Goal: Check status: Check status

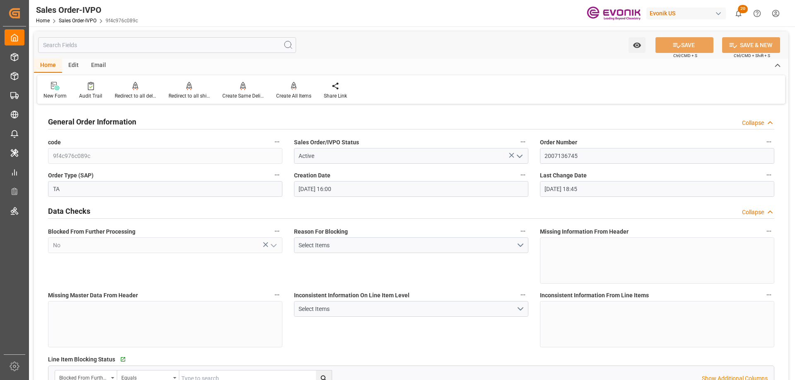
scroll to position [1407, 0]
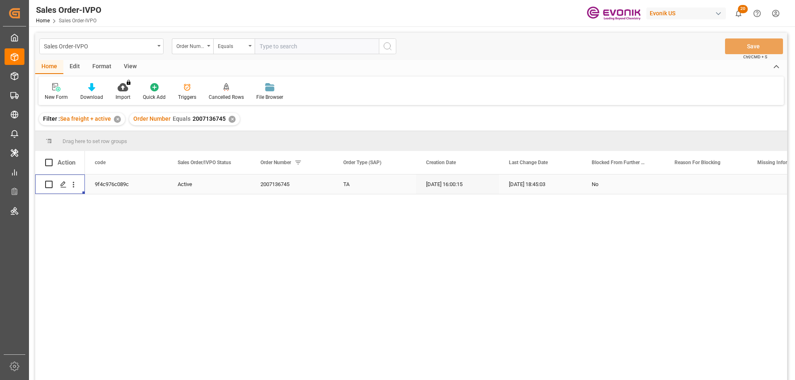
click at [274, 39] on input "text" at bounding box center [317, 46] width 124 height 16
paste input "2007166036"
type input "2007166036"
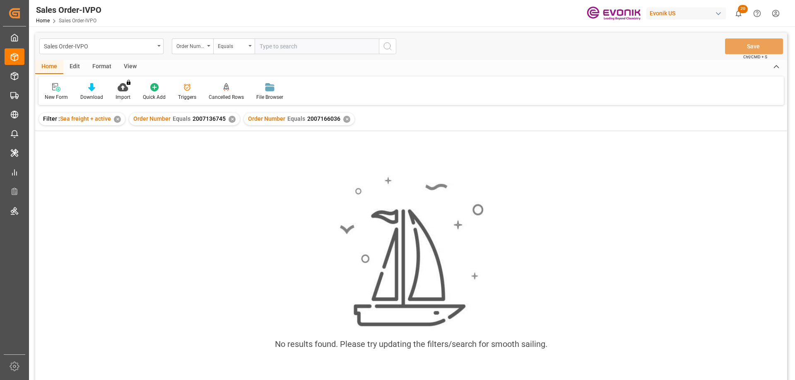
click at [230, 121] on div "✕" at bounding box center [231, 119] width 7 height 7
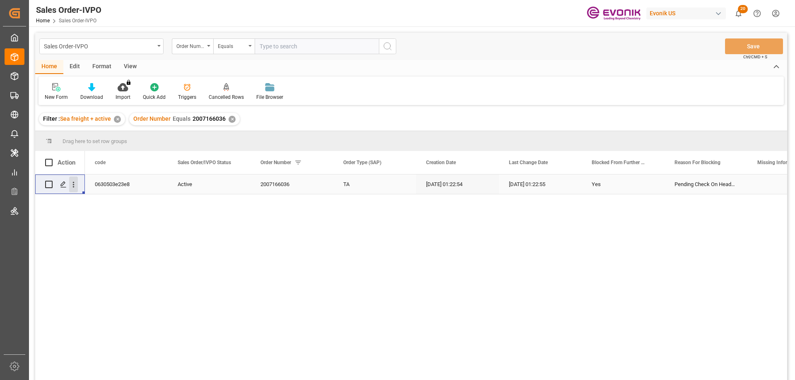
click at [72, 184] on icon "open menu" at bounding box center [73, 184] width 9 height 9
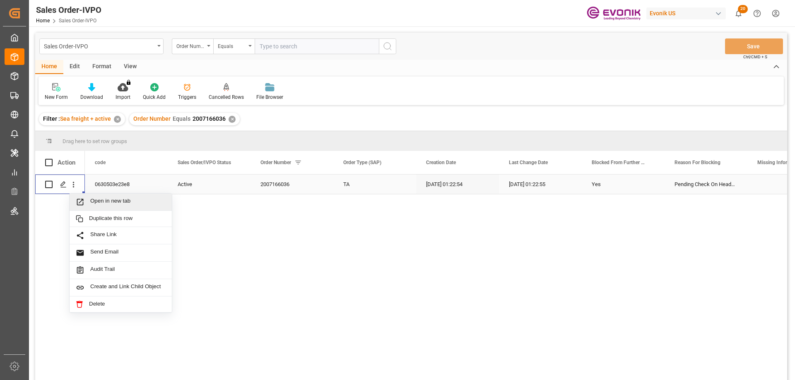
click at [101, 200] on span "Open in new tab" at bounding box center [127, 202] width 75 height 9
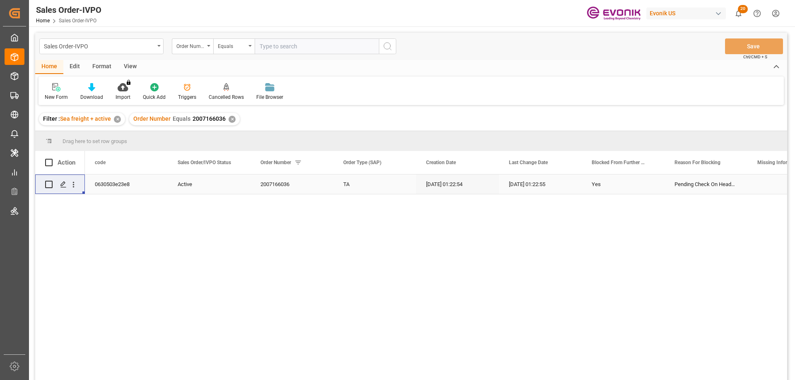
click at [278, 53] on input "text" at bounding box center [317, 46] width 124 height 16
paste input "46465077"
click at [260, 47] on input "46465077" at bounding box center [317, 46] width 124 height 16
type input "0046465077"
click at [324, 46] on input "0046465077" at bounding box center [317, 46] width 124 height 16
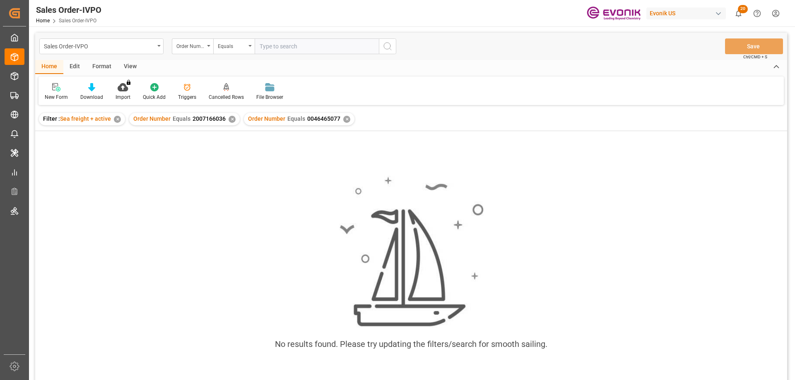
click at [230, 117] on div "✕" at bounding box center [231, 119] width 7 height 7
click at [197, 120] on span "0046465077" at bounding box center [208, 118] width 33 height 7
drag, startPoint x: 192, startPoint y: 119, endPoint x: 222, endPoint y: 119, distance: 30.2
click at [222, 119] on span "0046465077" at bounding box center [208, 118] width 33 height 7
click at [289, 52] on input "text" at bounding box center [317, 46] width 124 height 16
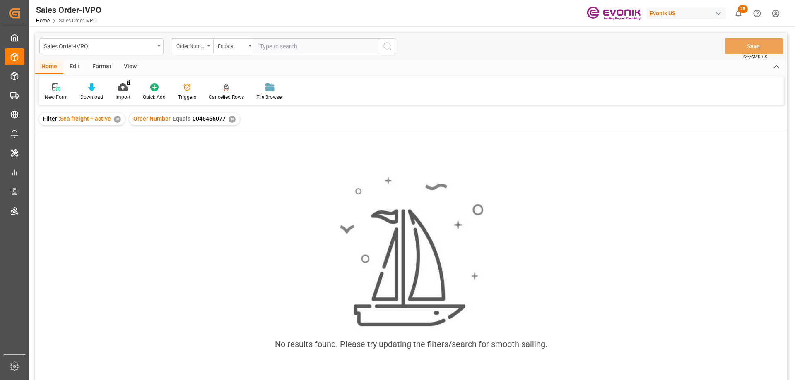
paste input "46465077"
type input "46465077"
click at [232, 119] on div "✕" at bounding box center [231, 119] width 7 height 7
click at [288, 46] on input "text" at bounding box center [317, 46] width 124 height 16
paste input "46465077"
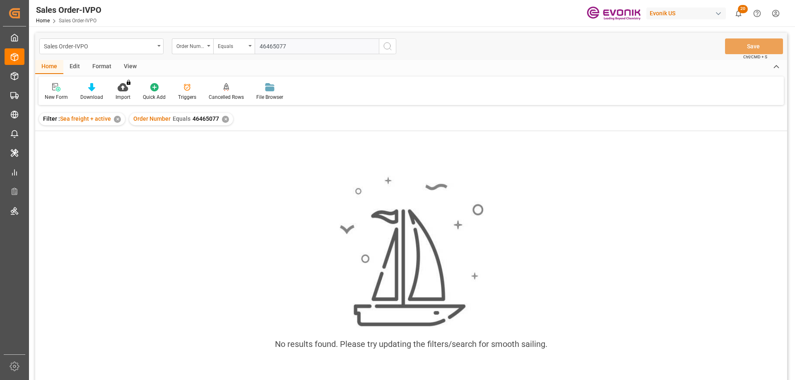
click at [260, 50] on input "46465077" at bounding box center [317, 46] width 124 height 16
type input "0046465077"
click at [226, 119] on div "✕" at bounding box center [225, 119] width 7 height 7
click at [231, 118] on div "✕" at bounding box center [231, 119] width 7 height 7
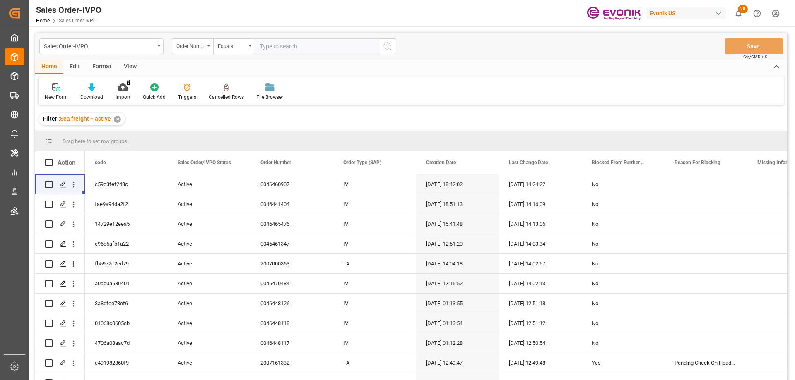
click at [273, 46] on input "text" at bounding box center [317, 46] width 124 height 16
paste input "2007085121"
type input "2007085121"
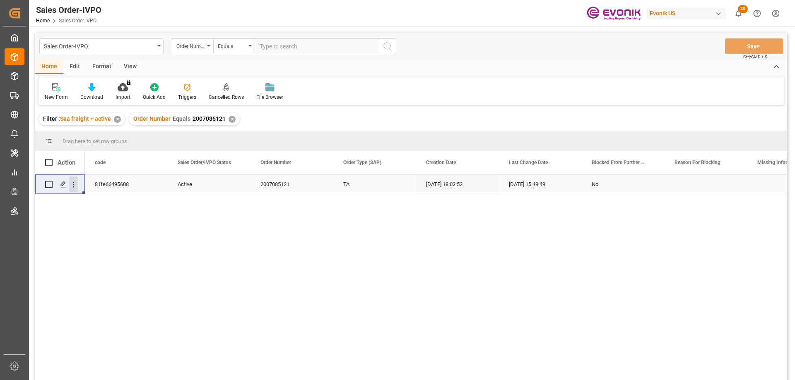
click at [75, 183] on icon "open menu" at bounding box center [73, 184] width 9 height 9
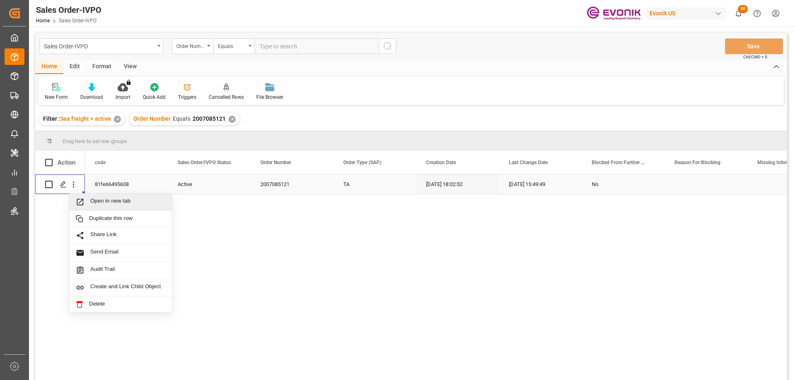
click at [101, 202] on span "Open in new tab" at bounding box center [127, 202] width 75 height 9
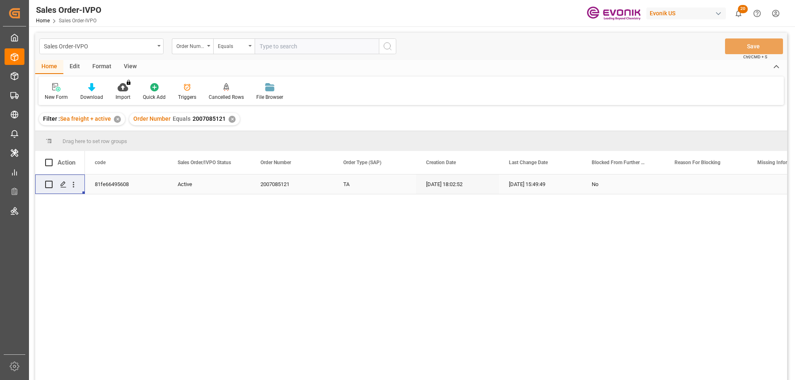
click at [290, 53] on input "text" at bounding box center [317, 46] width 124 height 16
paste input "2007084853"
type input "2007084853"
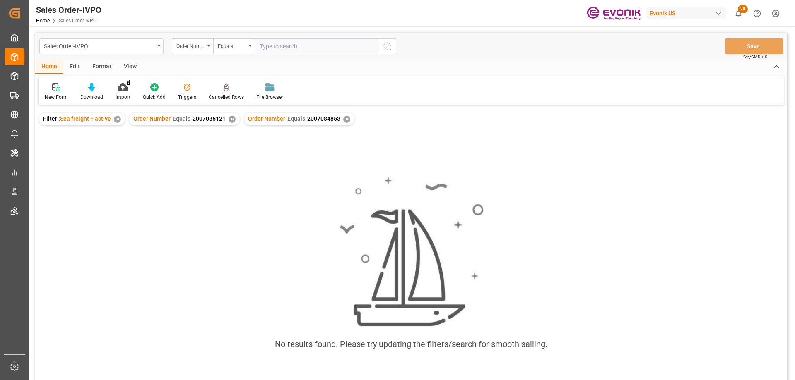
click at [231, 120] on div "✕" at bounding box center [231, 119] width 7 height 7
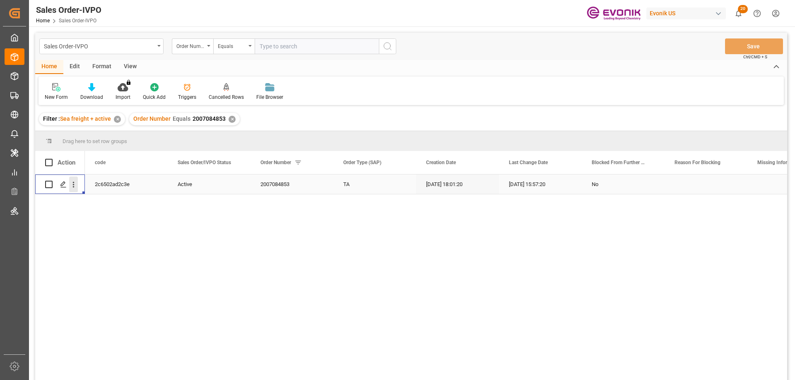
click at [77, 183] on icon "open menu" at bounding box center [73, 184] width 9 height 9
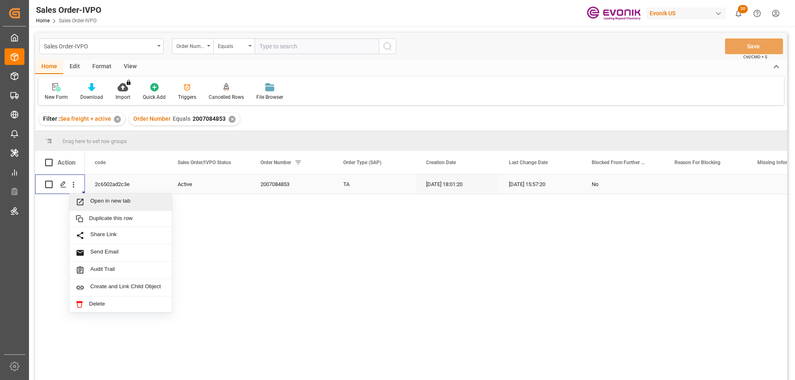
click at [107, 197] on div "Open in new tab" at bounding box center [121, 202] width 102 height 17
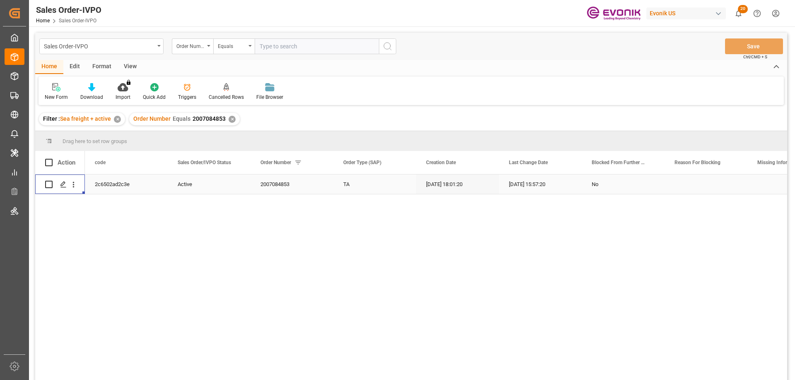
click at [276, 48] on input "text" at bounding box center [317, 46] width 124 height 16
paste input "2007085155"
type input "2007085155"
click at [275, 46] on input "2007085155" at bounding box center [317, 46] width 124 height 16
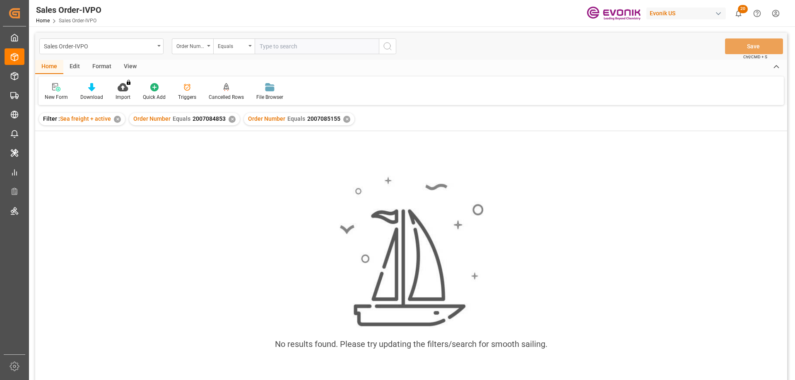
click at [230, 118] on div "✕" at bounding box center [231, 119] width 7 height 7
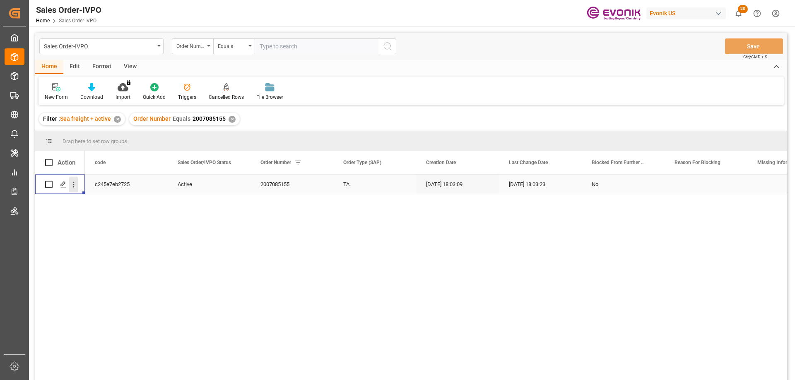
click at [70, 186] on icon "open menu" at bounding box center [73, 184] width 9 height 9
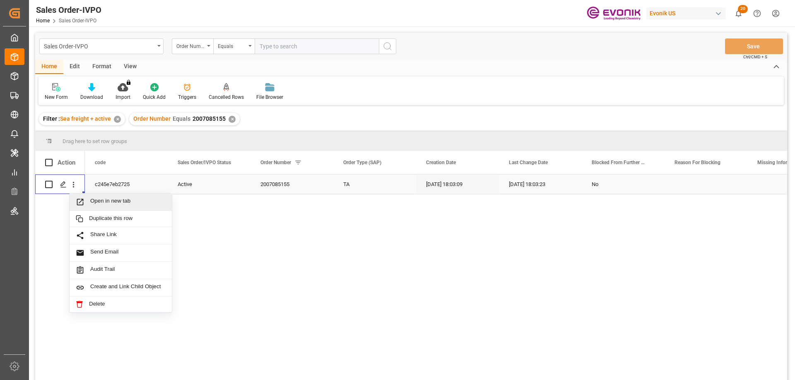
click at [98, 199] on span "Open in new tab" at bounding box center [127, 202] width 75 height 9
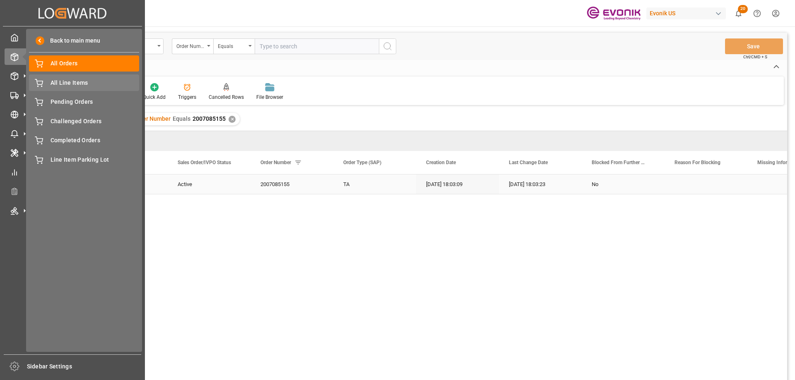
click at [73, 81] on span "All Line Items" at bounding box center [94, 83] width 89 height 9
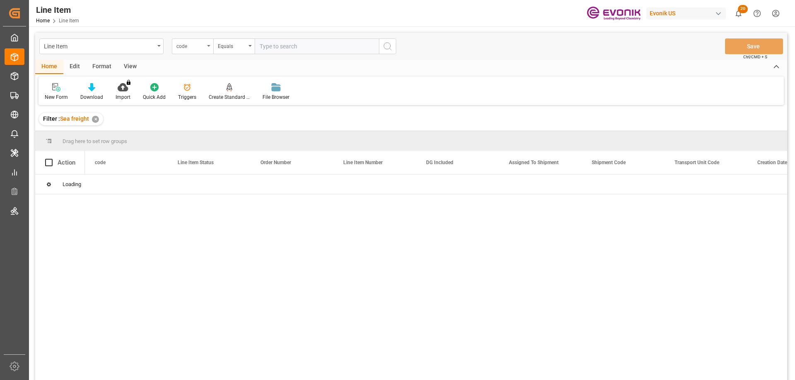
click at [207, 46] on div "code" at bounding box center [192, 46] width 41 height 16
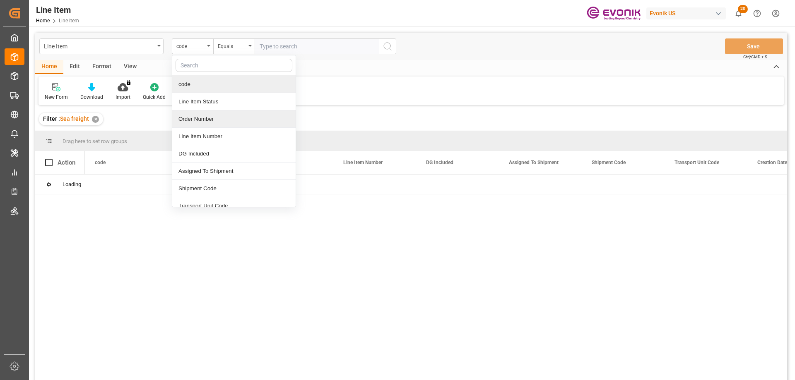
click at [202, 115] on div "Order Number" at bounding box center [233, 119] width 123 height 17
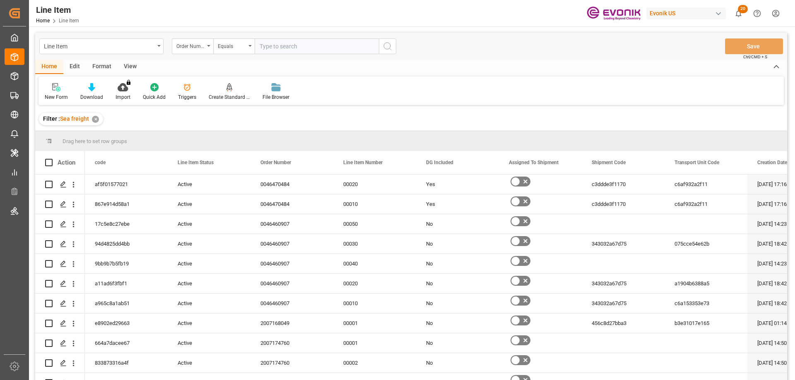
click at [288, 45] on input "text" at bounding box center [317, 46] width 124 height 16
paste input "2007103061"
type input "2007103061"
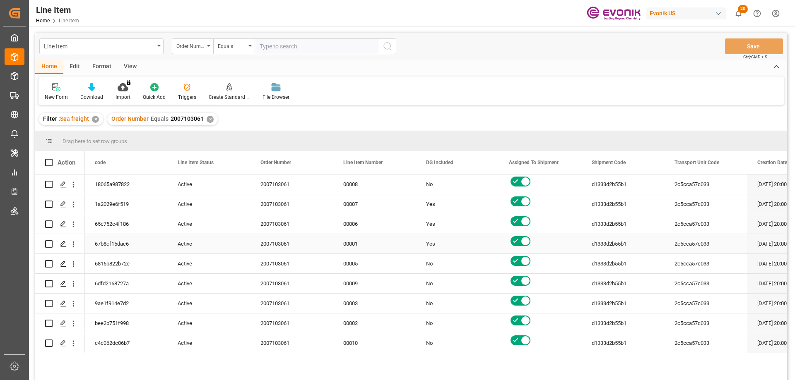
scroll to position [83, 0]
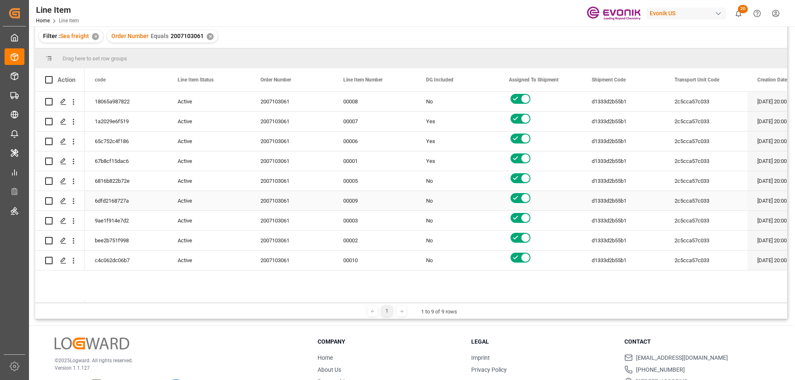
click at [405, 192] on div "00009" at bounding box center [374, 200] width 83 height 19
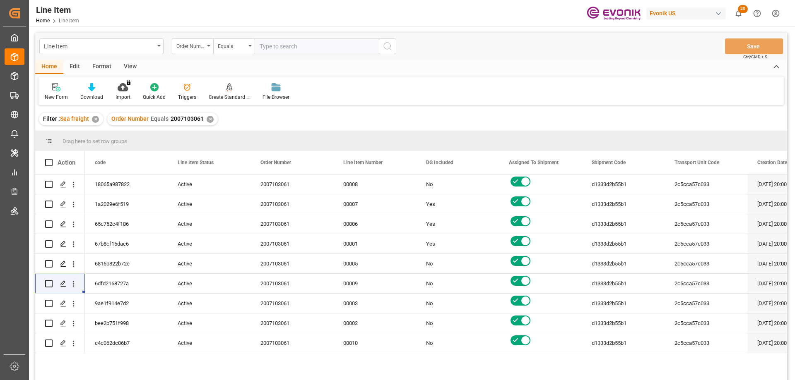
click at [132, 67] on div "View" at bounding box center [130, 67] width 25 height 14
click at [98, 93] on div "Standard Templates" at bounding box center [94, 92] width 54 height 18
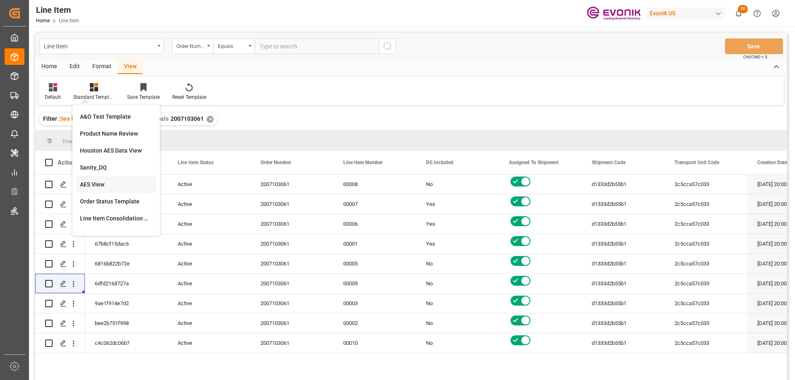
click at [101, 184] on div "AES View" at bounding box center [116, 184] width 72 height 9
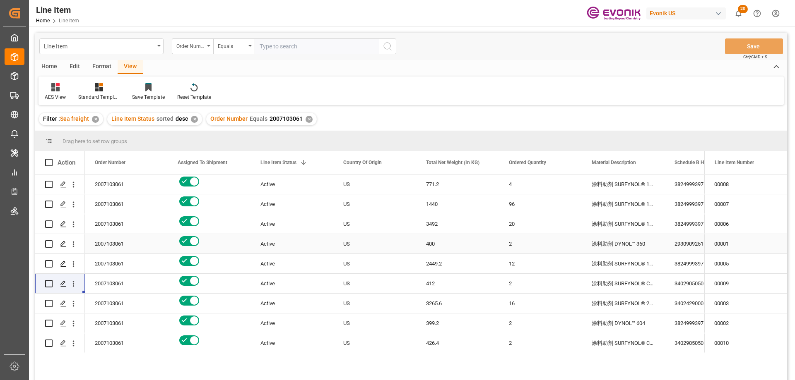
click at [300, 251] on div "Active" at bounding box center [291, 244] width 63 height 19
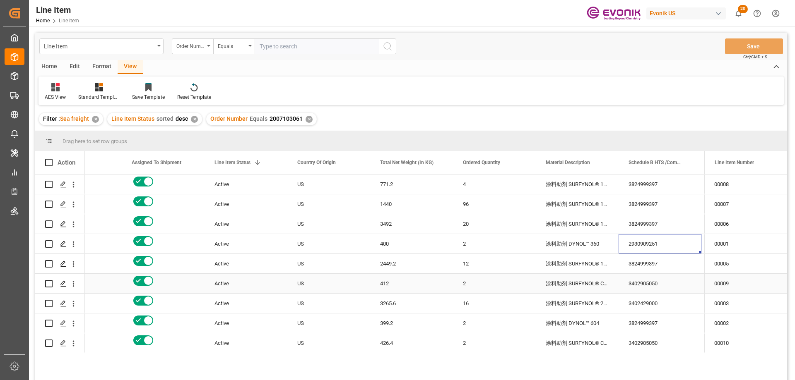
scroll to position [0, 129]
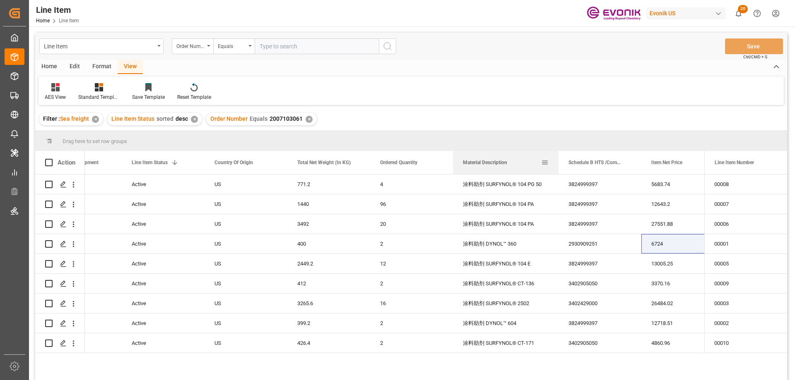
drag, startPoint x: 535, startPoint y: 163, endPoint x: 558, endPoint y: 164, distance: 22.8
click at [558, 164] on div at bounding box center [558, 162] width 3 height 23
click at [656, 163] on span "Item Net Price" at bounding box center [666, 163] width 31 height 6
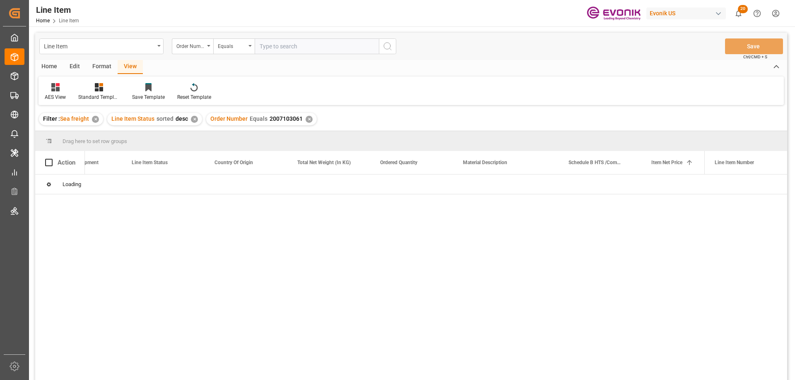
scroll to position [0, 234]
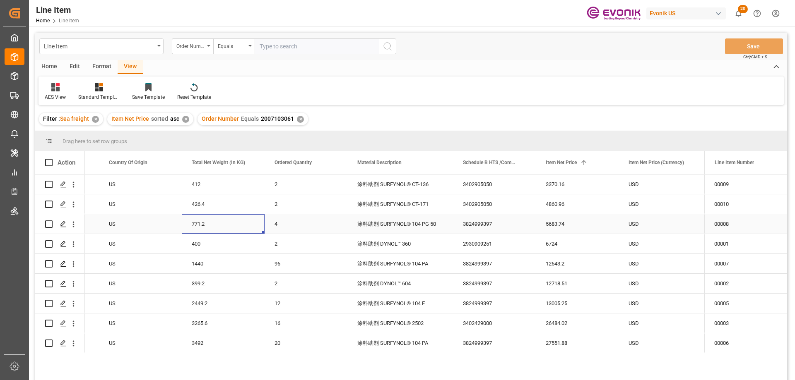
click at [251, 220] on div "771.2" at bounding box center [223, 223] width 83 height 19
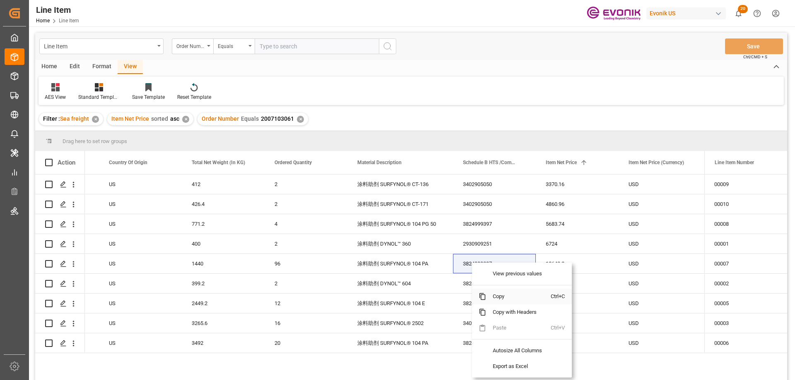
click at [503, 296] on span "Copy" at bounding box center [518, 297] width 65 height 16
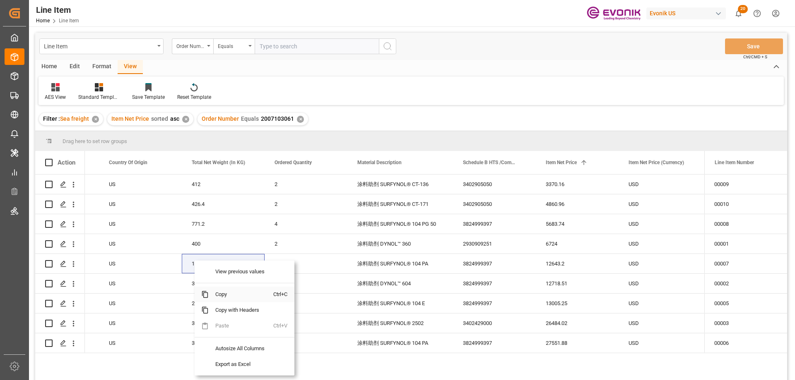
click at [223, 299] on span "Copy" at bounding box center [241, 295] width 65 height 16
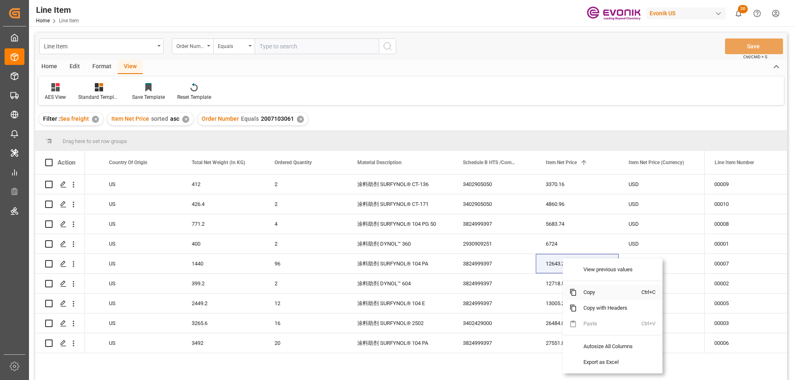
click at [596, 291] on span "Copy" at bounding box center [609, 293] width 65 height 16
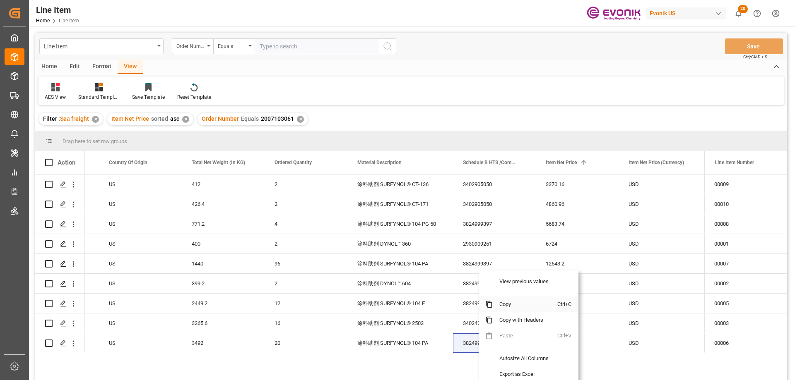
click at [502, 304] on span "Copy" at bounding box center [524, 305] width 65 height 16
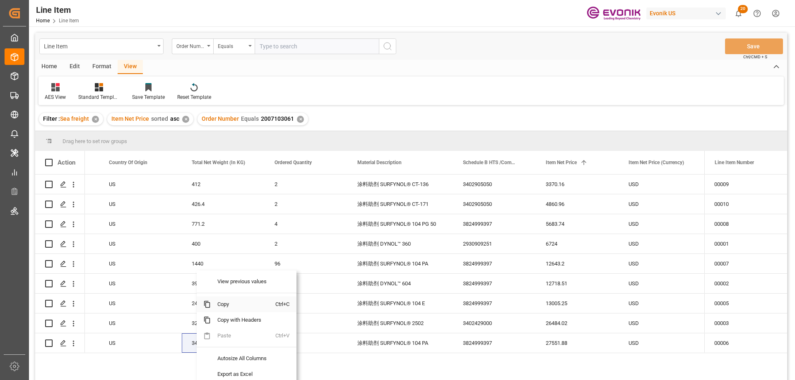
click at [232, 305] on span "Copy" at bounding box center [243, 305] width 65 height 16
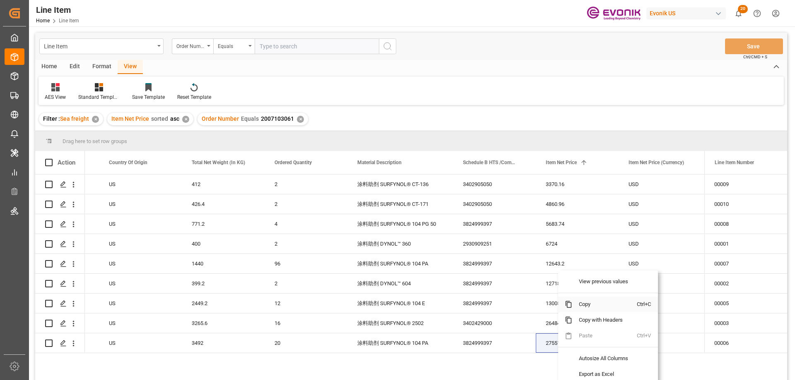
click at [592, 305] on span "Copy" at bounding box center [604, 305] width 65 height 16
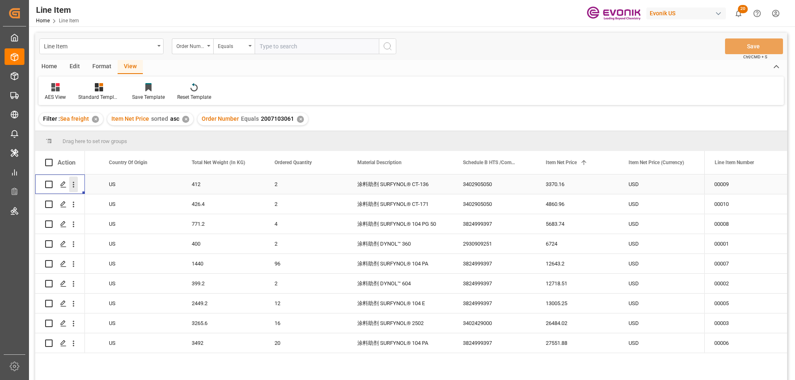
click at [73, 181] on icon "open menu" at bounding box center [73, 184] width 9 height 9
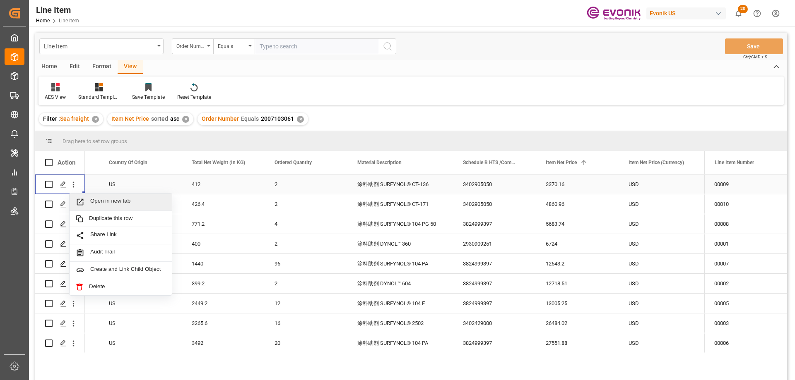
click at [101, 200] on span "Open in new tab" at bounding box center [127, 202] width 75 height 9
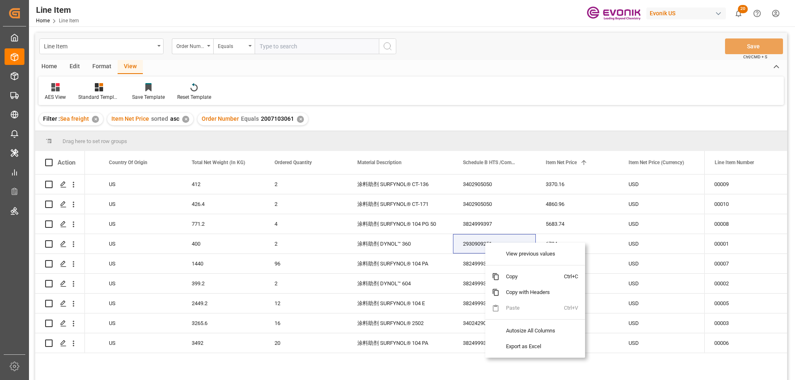
click at [509, 275] on span "Copy" at bounding box center [531, 277] width 65 height 16
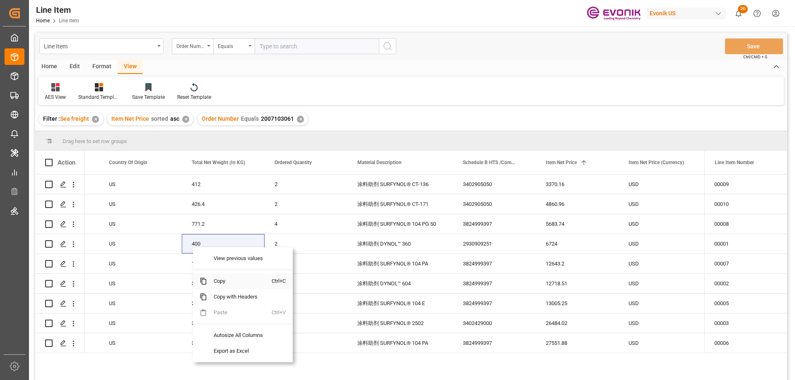
click at [221, 279] on span "Copy" at bounding box center [239, 282] width 65 height 16
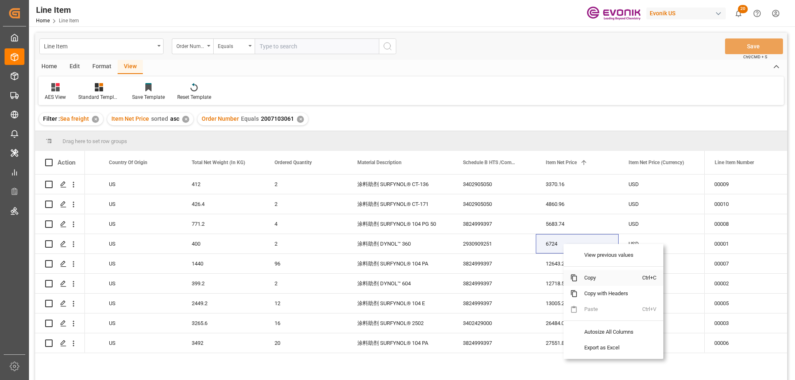
click at [596, 281] on span "Copy" at bounding box center [609, 278] width 65 height 16
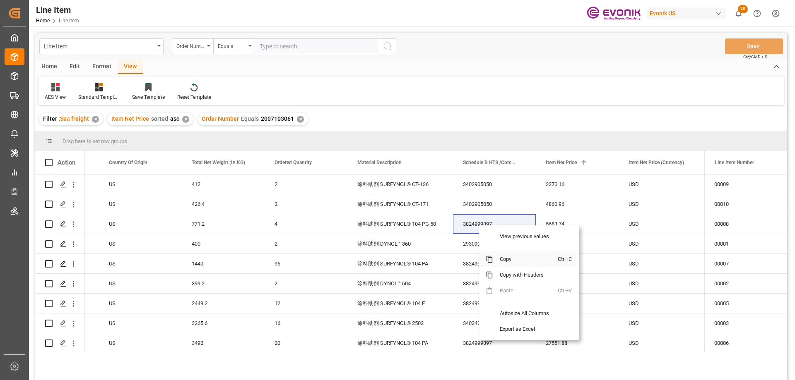
click at [514, 259] on span "Copy" at bounding box center [525, 260] width 65 height 16
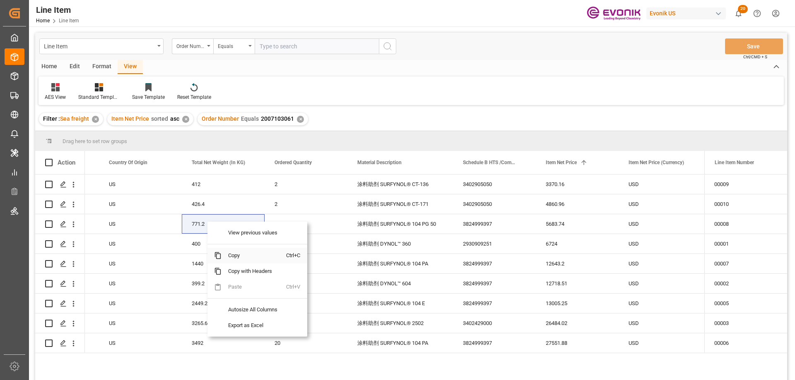
click at [235, 252] on span "Copy" at bounding box center [253, 256] width 65 height 16
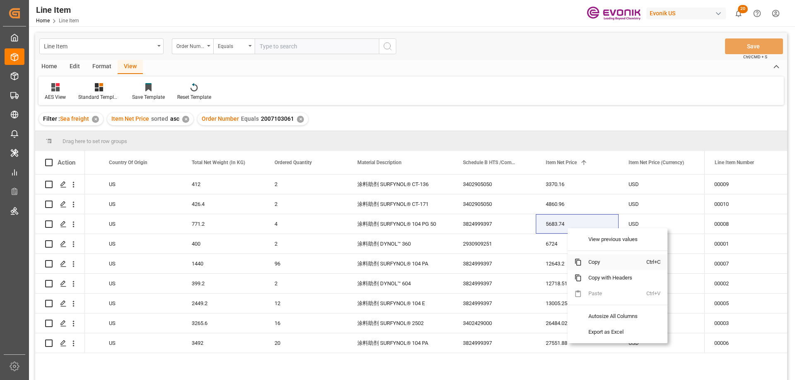
click at [594, 262] on span "Copy" at bounding box center [613, 263] width 65 height 16
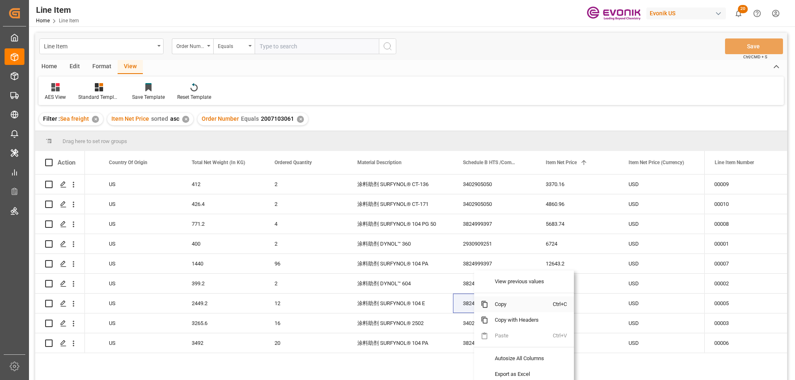
click at [502, 305] on span "Copy" at bounding box center [520, 305] width 65 height 16
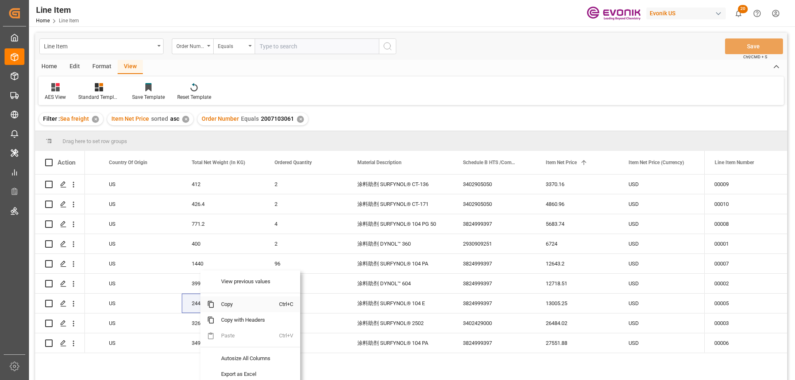
click at [214, 305] on span "Copy" at bounding box center [246, 305] width 65 height 16
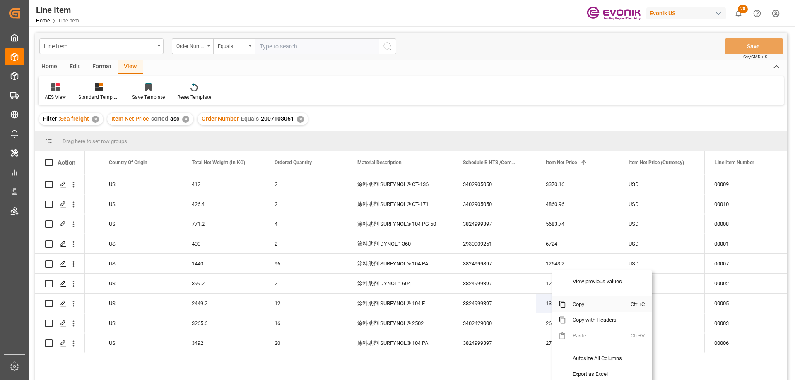
click at [579, 305] on span "Copy" at bounding box center [598, 305] width 65 height 16
click at [583, 306] on span "Copy" at bounding box center [599, 305] width 65 height 16
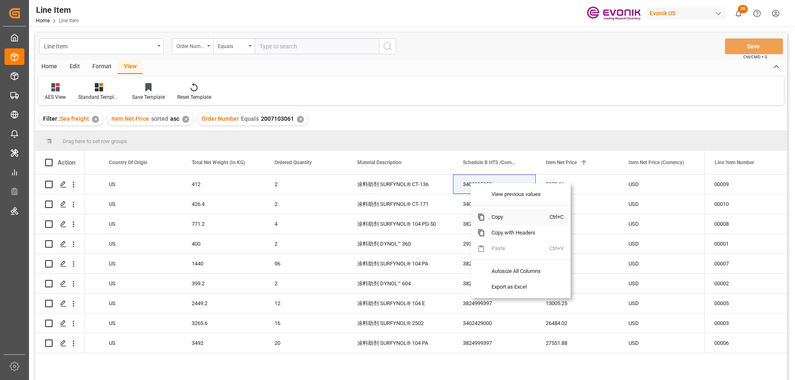
click at [495, 217] on span "Copy" at bounding box center [517, 217] width 65 height 16
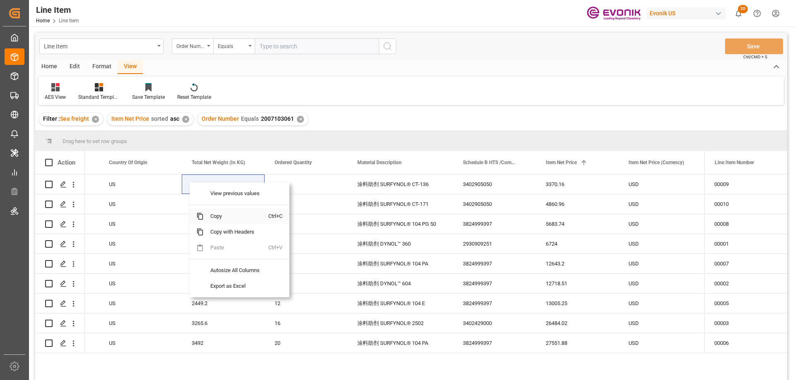
click at [214, 214] on span "Copy" at bounding box center [236, 217] width 65 height 16
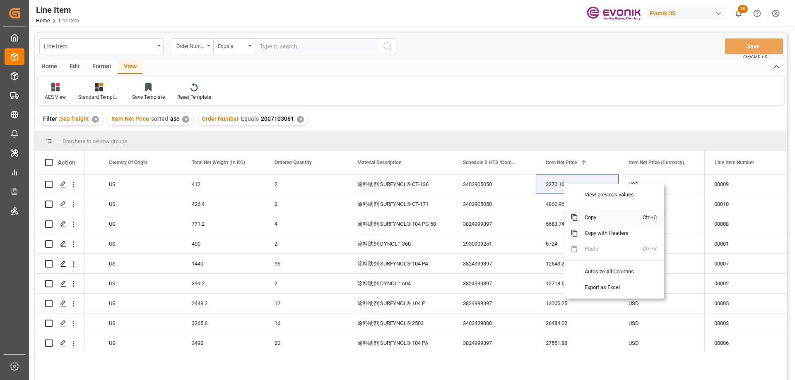
click at [592, 214] on span "Copy" at bounding box center [610, 218] width 65 height 16
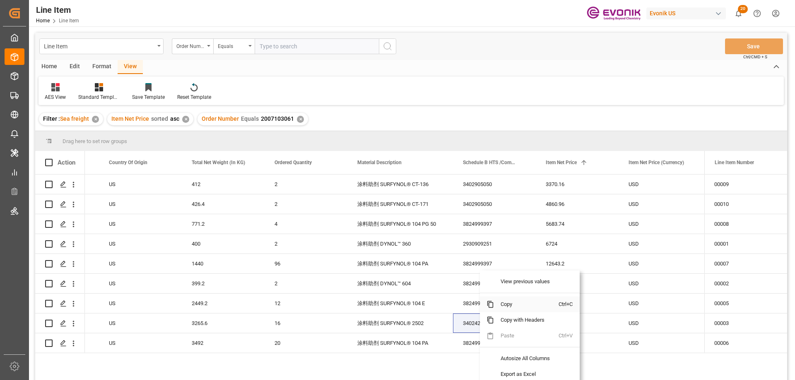
click at [507, 305] on span "Copy" at bounding box center [526, 305] width 65 height 16
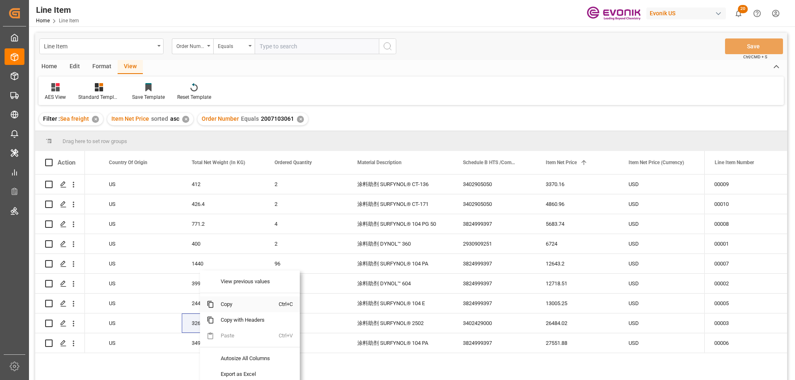
click at [229, 304] on span "Copy" at bounding box center [246, 305] width 65 height 16
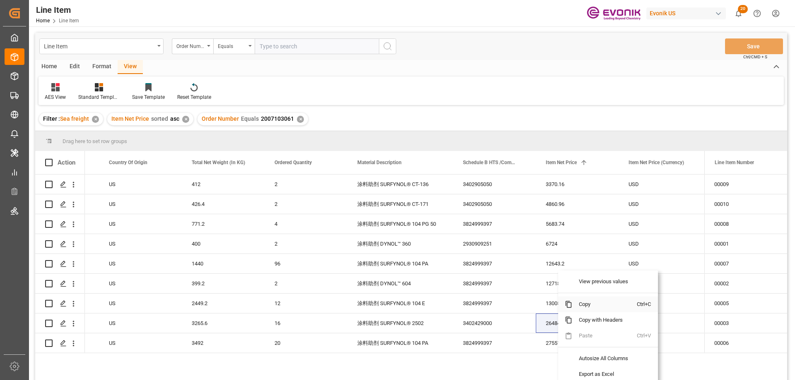
click at [597, 303] on span "Copy" at bounding box center [604, 305] width 65 height 16
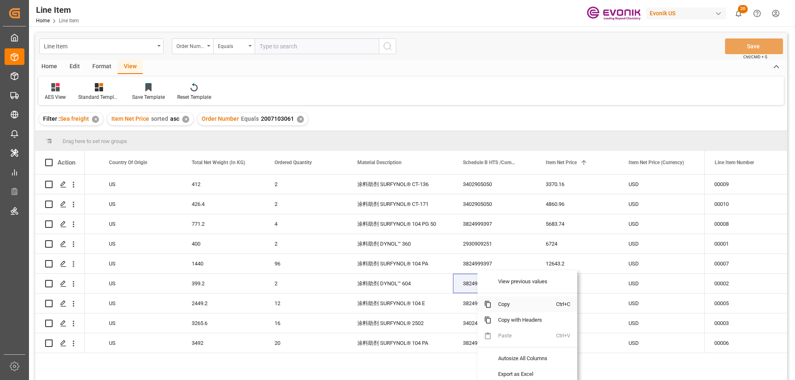
click at [504, 306] on span "Copy" at bounding box center [523, 305] width 65 height 16
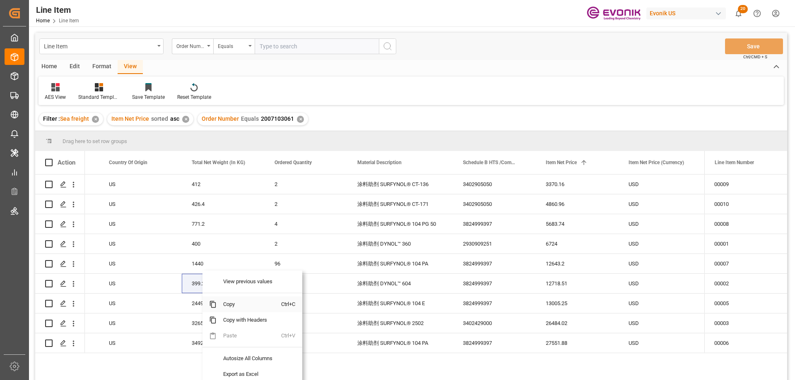
click at [233, 304] on span "Copy" at bounding box center [248, 305] width 65 height 16
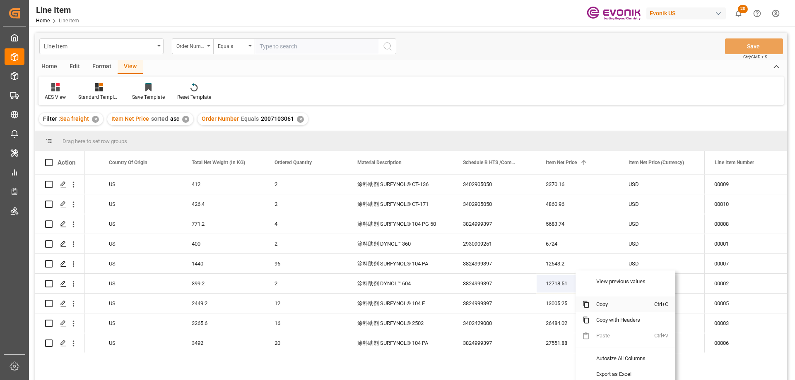
click at [601, 305] on span "Copy" at bounding box center [621, 305] width 65 height 16
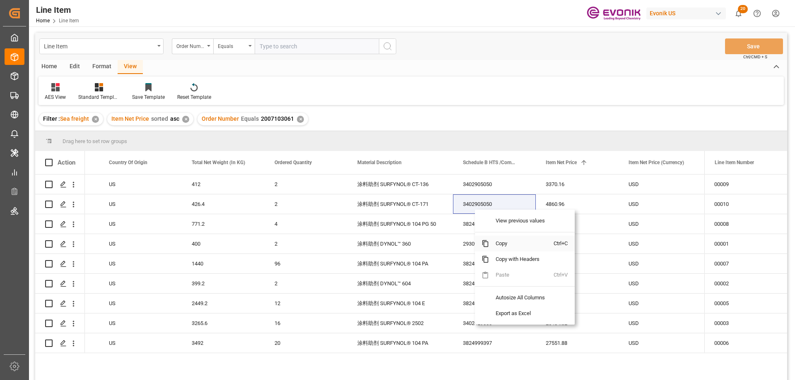
click at [503, 245] on span "Copy" at bounding box center [521, 244] width 65 height 16
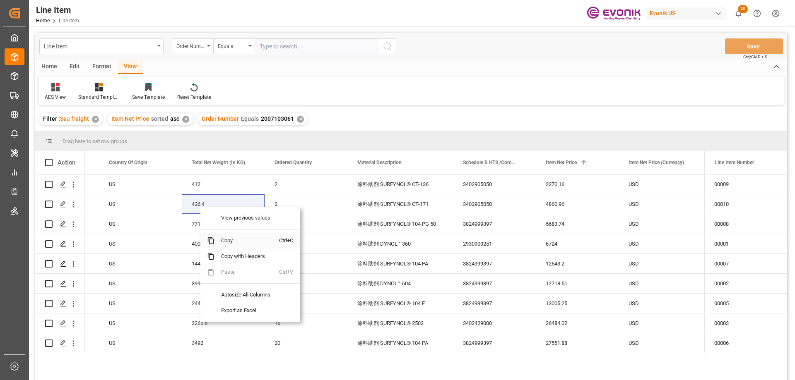
click at [225, 238] on span "Copy" at bounding box center [246, 241] width 65 height 16
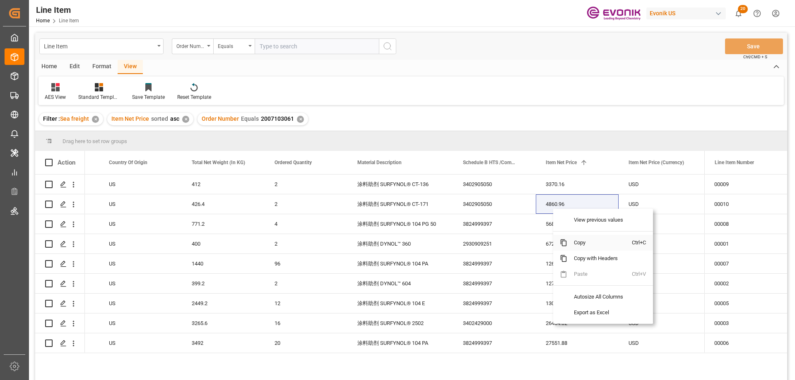
click at [574, 240] on span "Copy" at bounding box center [599, 243] width 65 height 16
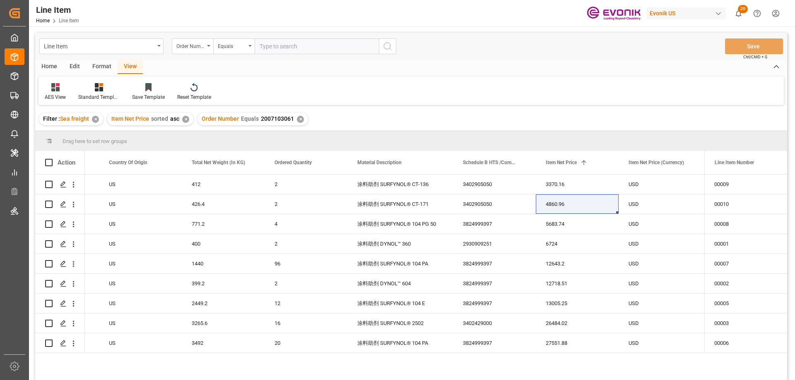
click at [290, 42] on input "text" at bounding box center [317, 46] width 124 height 16
paste input "0046470679"
type input "0046470679"
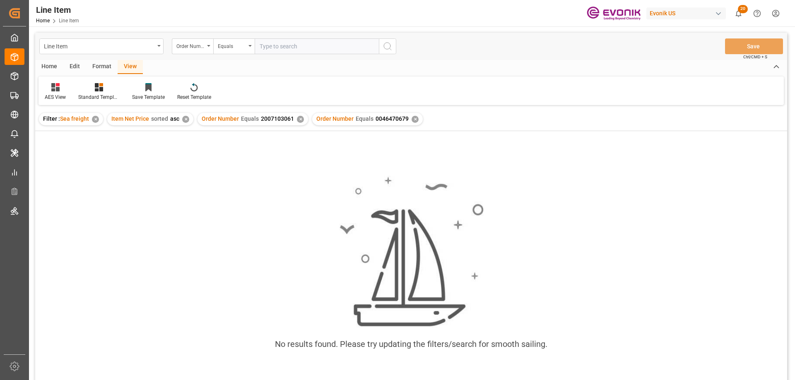
click at [298, 119] on div "✕" at bounding box center [300, 119] width 7 height 7
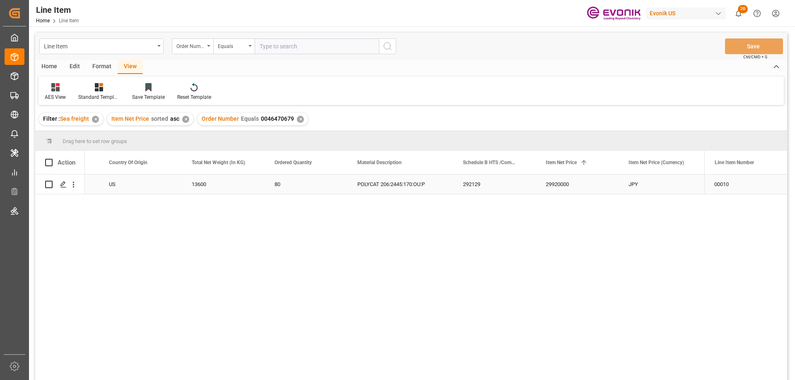
click at [191, 185] on div "13600" at bounding box center [223, 184] width 83 height 19
click at [383, 184] on div "POLYCAT 206:2445:170:OU:P" at bounding box center [400, 184] width 106 height 19
click at [142, 184] on div "US" at bounding box center [140, 184] width 83 height 19
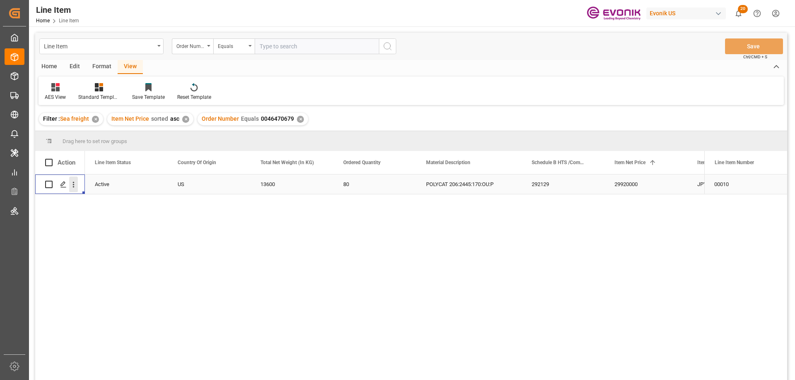
click at [72, 179] on button "open menu" at bounding box center [73, 185] width 9 height 16
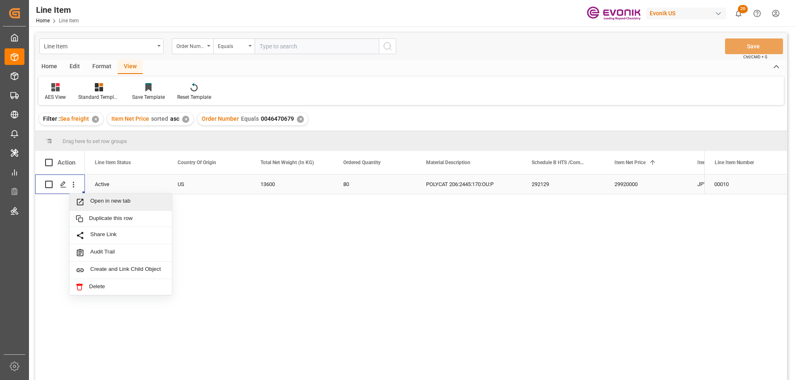
click at [107, 199] on span "Open in new tab" at bounding box center [127, 202] width 75 height 9
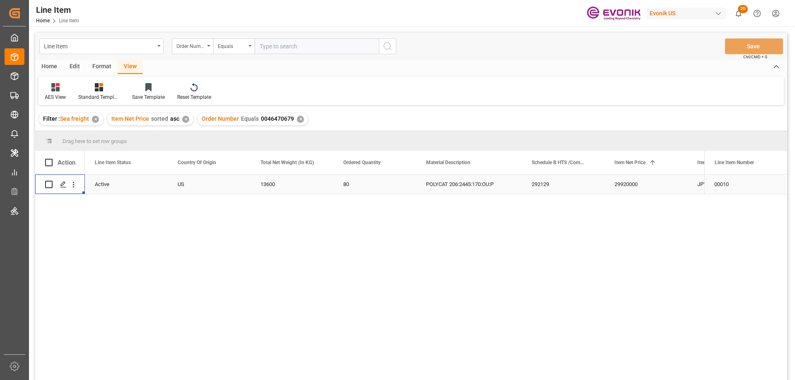
click at [464, 177] on div "POLYCAT 206:2445:170:OU:P" at bounding box center [469, 184] width 106 height 19
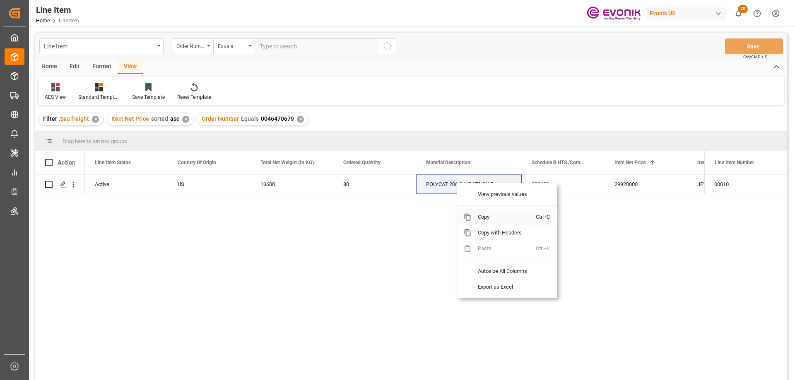
click at [494, 223] on span "Copy" at bounding box center [503, 217] width 65 height 16
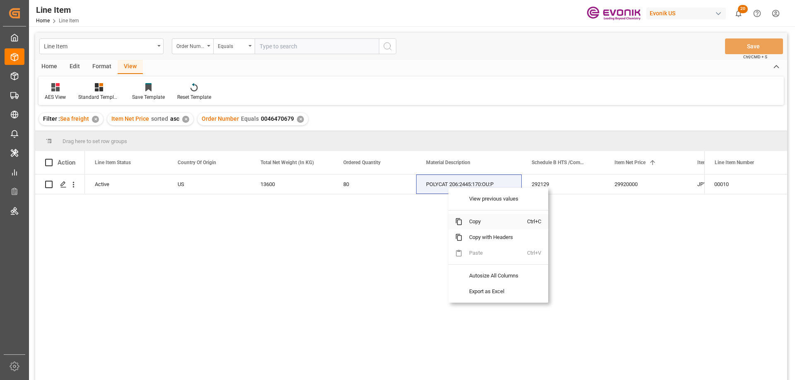
click at [473, 223] on span "Copy" at bounding box center [494, 222] width 65 height 16
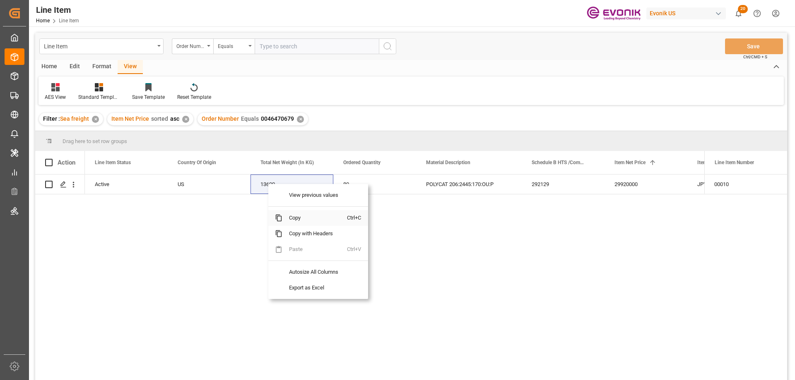
click at [295, 219] on span "Copy" at bounding box center [314, 218] width 65 height 16
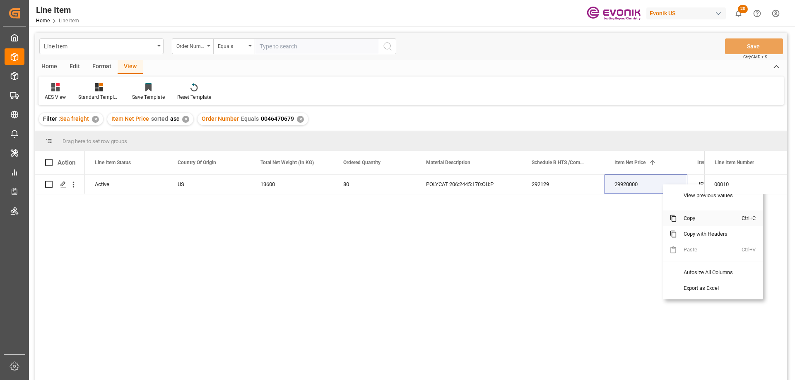
click at [687, 219] on span "Copy" at bounding box center [709, 219] width 65 height 16
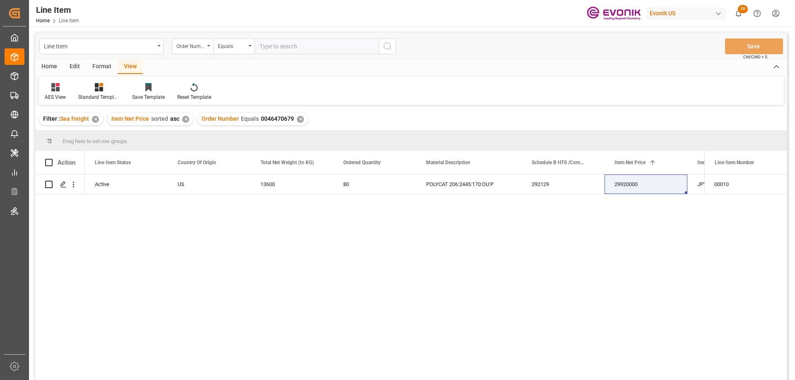
click at [304, 48] on input "text" at bounding box center [317, 46] width 124 height 16
paste input "0046467525"
type input "0046467525"
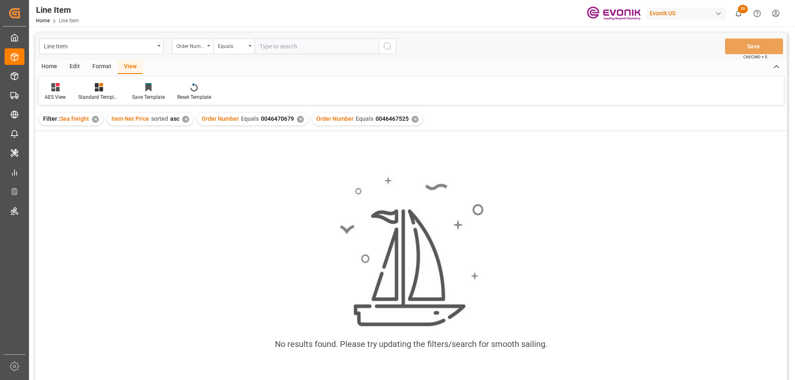
click at [299, 119] on div "✕" at bounding box center [300, 119] width 7 height 7
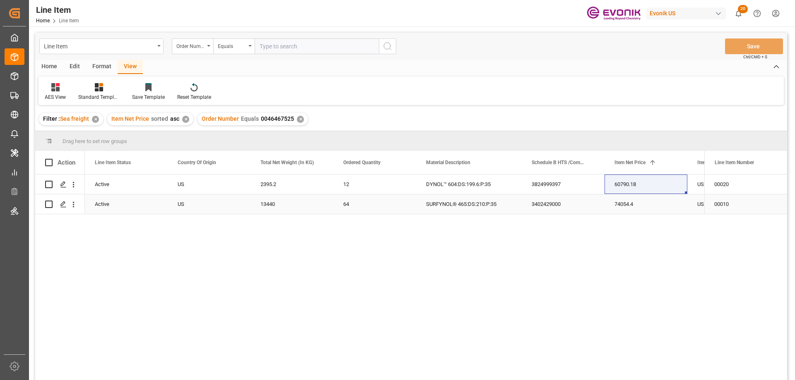
click at [640, 199] on div "74054.4" at bounding box center [645, 204] width 83 height 19
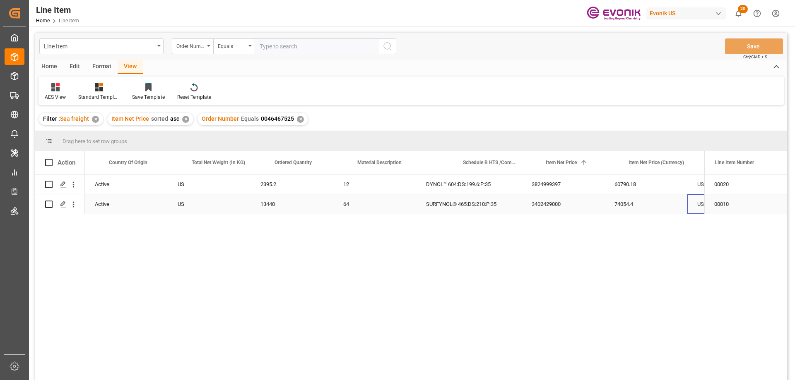
scroll to position [0, 234]
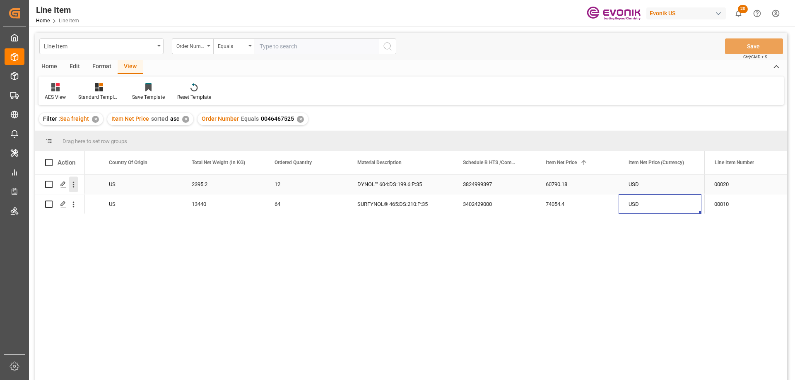
click at [70, 182] on icon "open menu" at bounding box center [73, 184] width 9 height 9
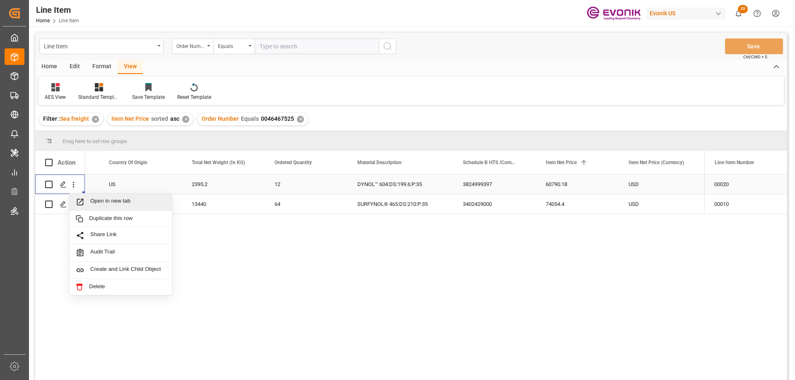
click at [108, 202] on span "Open in new tab" at bounding box center [127, 202] width 75 height 9
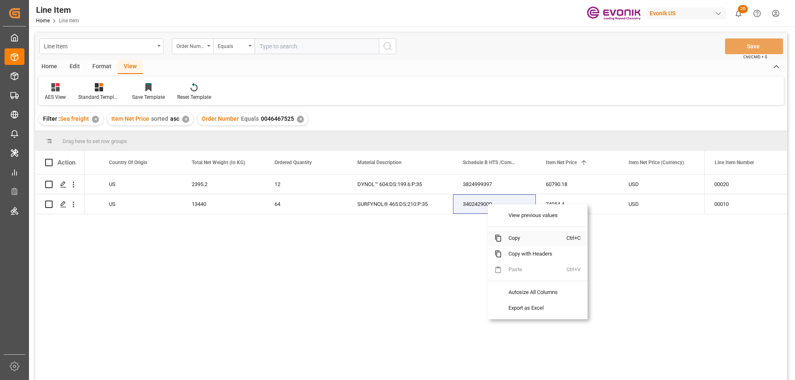
click at [513, 238] on span "Copy" at bounding box center [534, 239] width 65 height 16
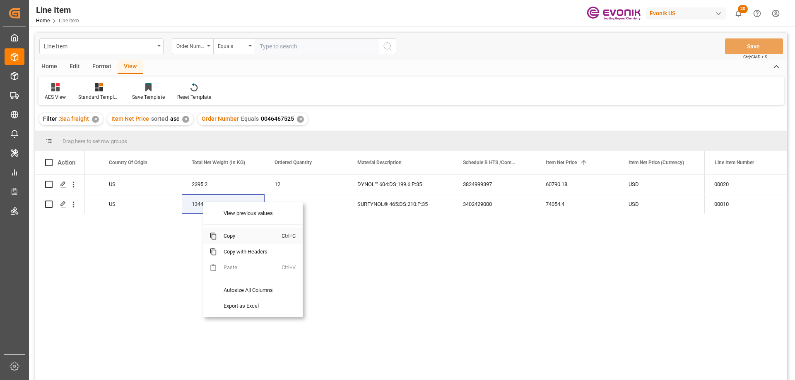
click at [227, 232] on span "Copy" at bounding box center [249, 236] width 65 height 16
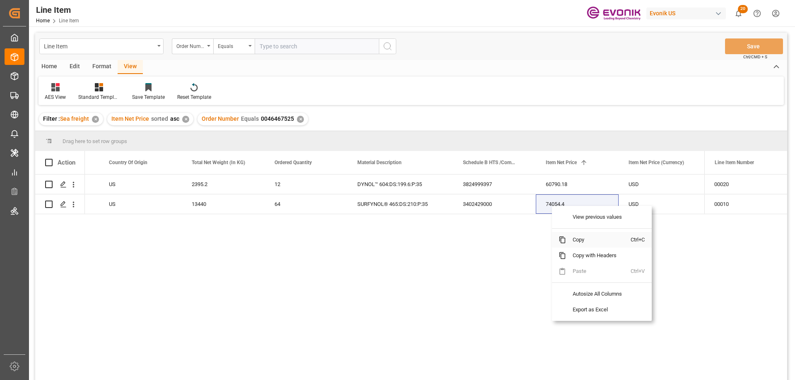
click at [584, 239] on span "Copy" at bounding box center [598, 240] width 65 height 16
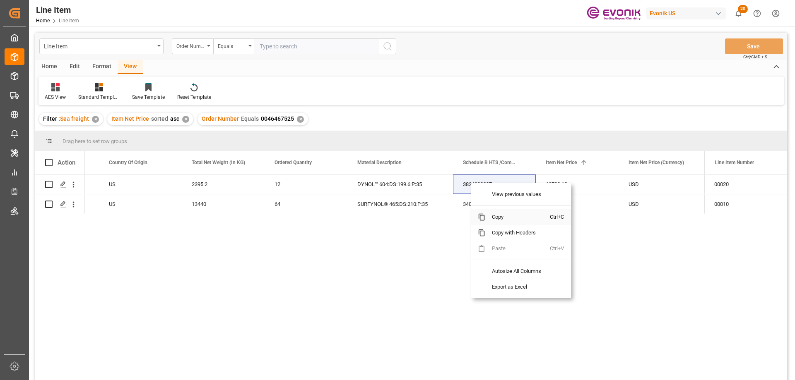
click at [492, 216] on span "Copy" at bounding box center [517, 217] width 65 height 16
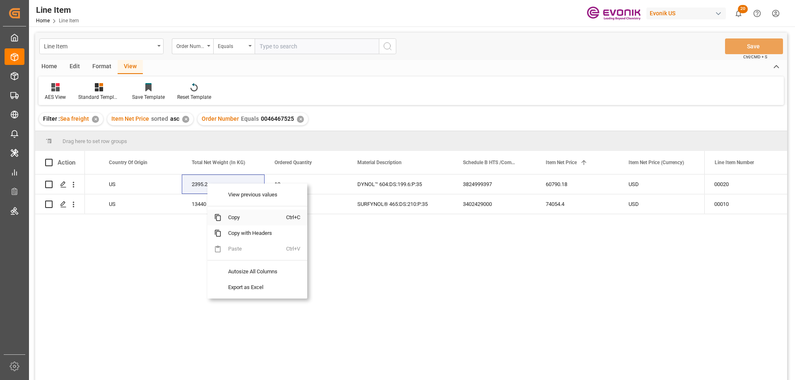
click at [240, 216] on span "Copy" at bounding box center [253, 218] width 65 height 16
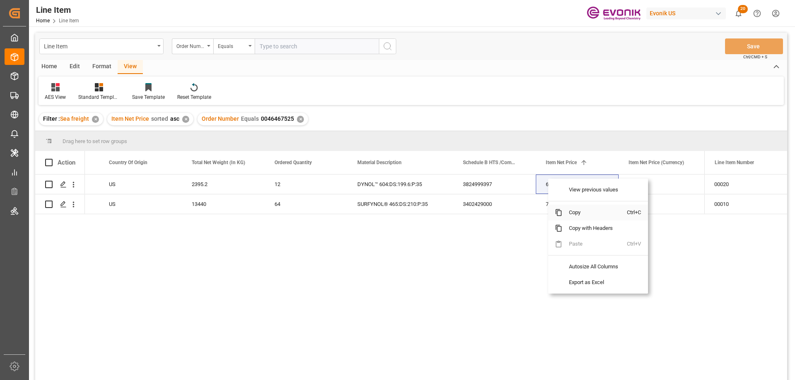
click at [572, 212] on span "Copy" at bounding box center [594, 213] width 65 height 16
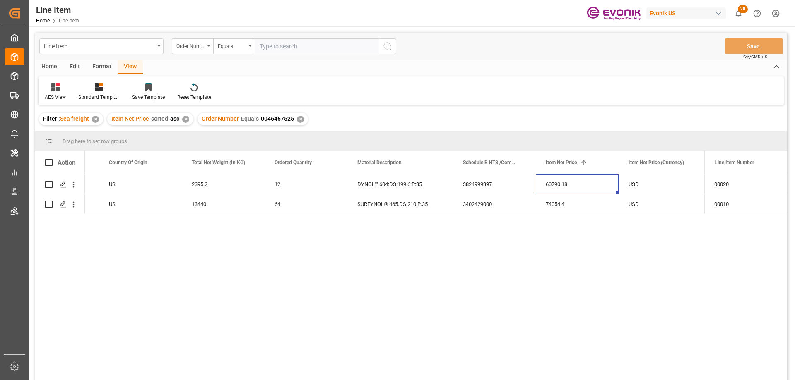
click at [268, 43] on input "text" at bounding box center [317, 46] width 124 height 16
paste input "0046470403"
type input "0046470403"
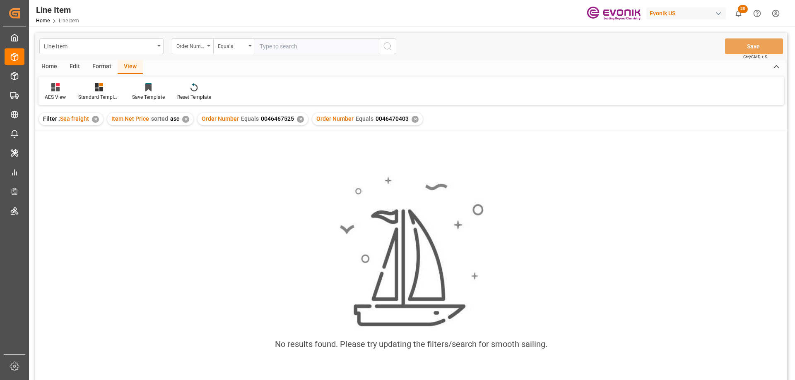
click at [297, 118] on div "✕" at bounding box center [300, 119] width 7 height 7
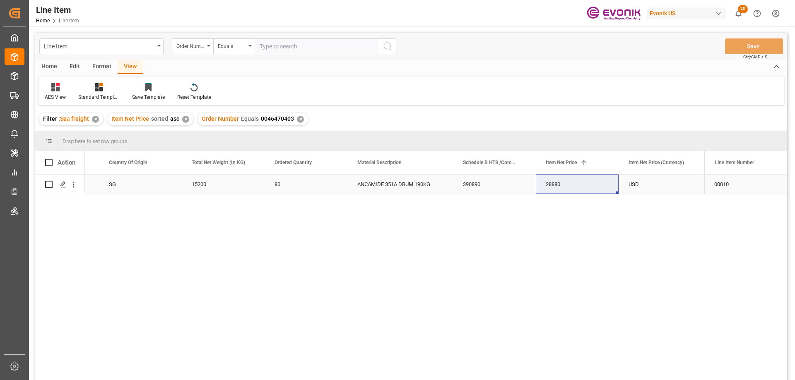
click at [175, 183] on div "SG" at bounding box center [140, 184] width 83 height 19
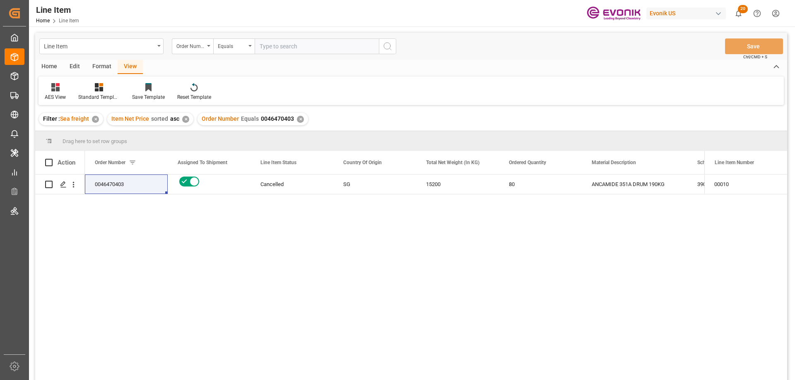
click at [322, 41] on input "text" at bounding box center [317, 46] width 124 height 16
paste input "0046464514"
type input "0046464514"
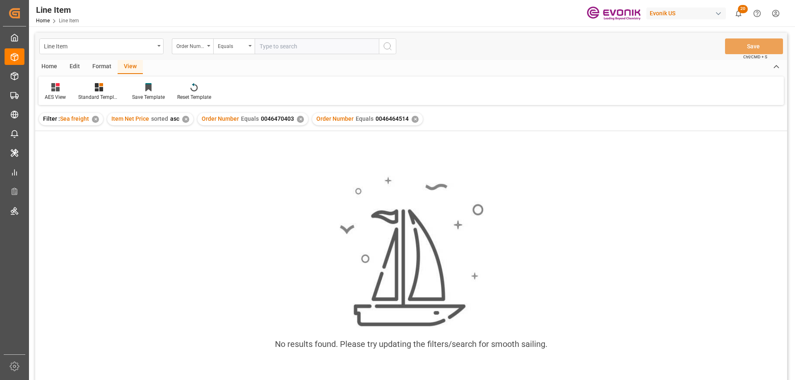
click at [301, 120] on div "✕" at bounding box center [300, 119] width 7 height 7
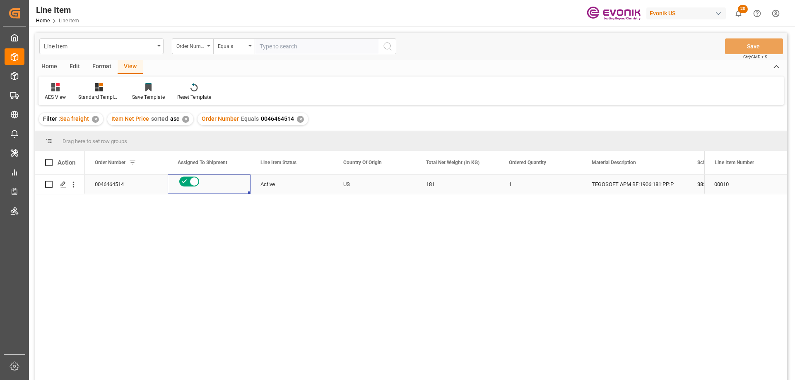
click at [228, 181] on div "Press SPACE to select this row." at bounding box center [209, 181] width 63 height 13
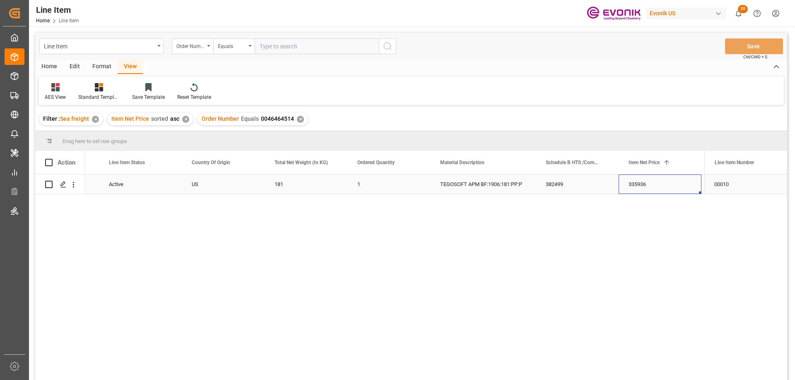
scroll to position [0, 234]
click at [279, 42] on input "text" at bounding box center [317, 46] width 124 height 16
paste input "0046466042"
type input "0046466042"
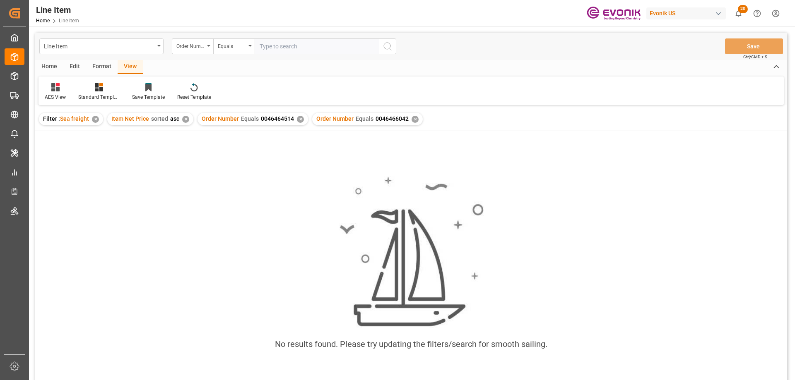
click at [297, 119] on div "✕" at bounding box center [300, 119] width 7 height 7
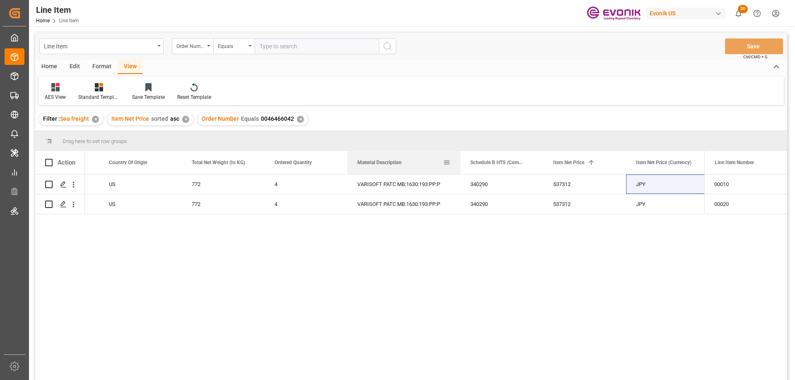
drag, startPoint x: 452, startPoint y: 159, endPoint x: 460, endPoint y: 157, distance: 7.6
click at [460, 157] on div at bounding box center [460, 162] width 3 height 23
click at [206, 188] on div "772" at bounding box center [223, 184] width 83 height 19
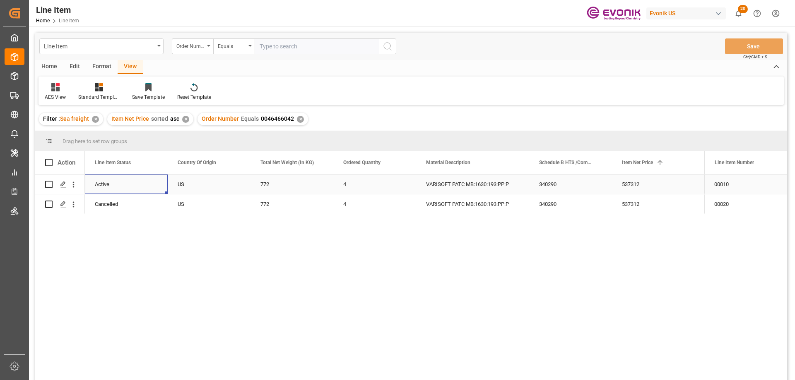
scroll to position [0, 166]
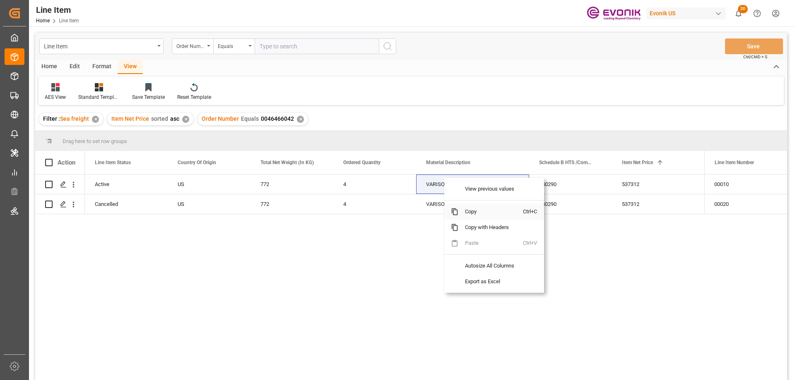
click at [469, 212] on span "Copy" at bounding box center [490, 212] width 65 height 16
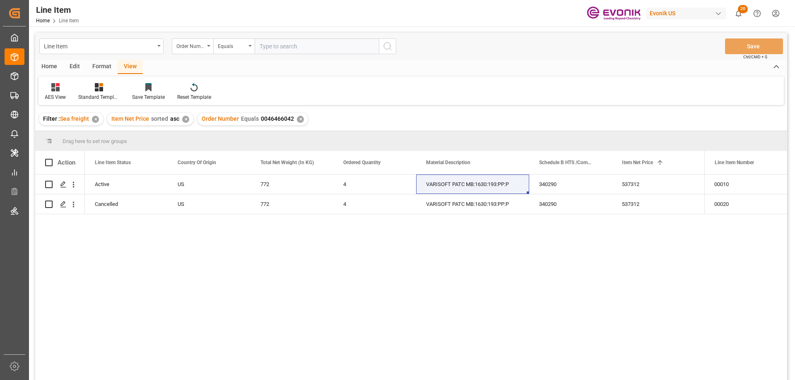
click at [574, 259] on div "Active US 772 4 VARISOFT PATC MB:1630:193:PP:P 340290 537312 JPY EAR99 00464660…" at bounding box center [394, 280] width 619 height 211
click at [73, 183] on icon "open menu" at bounding box center [73, 184] width 9 height 9
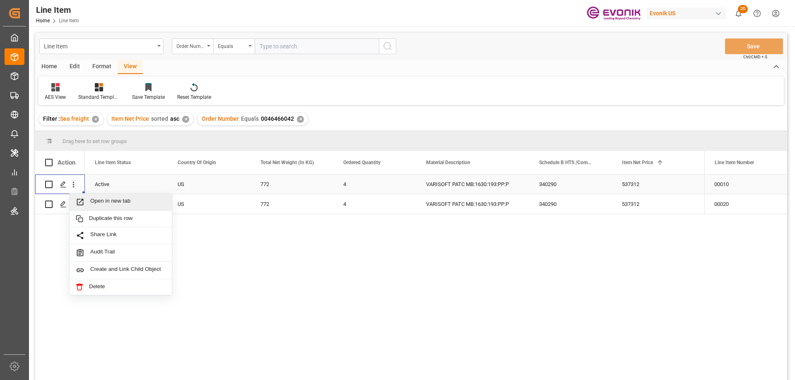
click at [106, 200] on span "Open in new tab" at bounding box center [127, 202] width 75 height 9
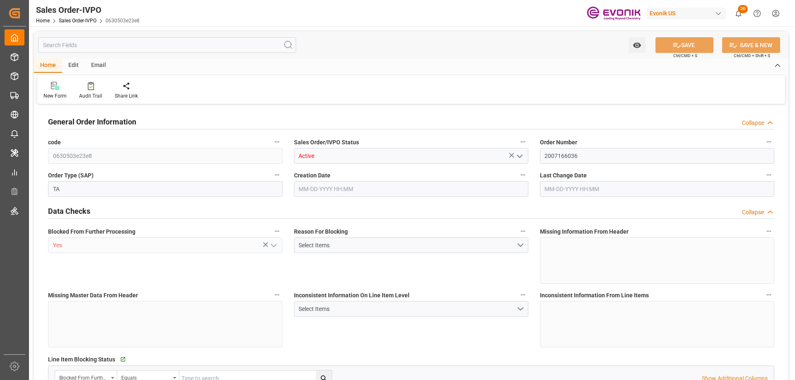
type input "TTPOS"
type input "0"
type input "1"
type input "4651"
type input "09-04-2025 01:22"
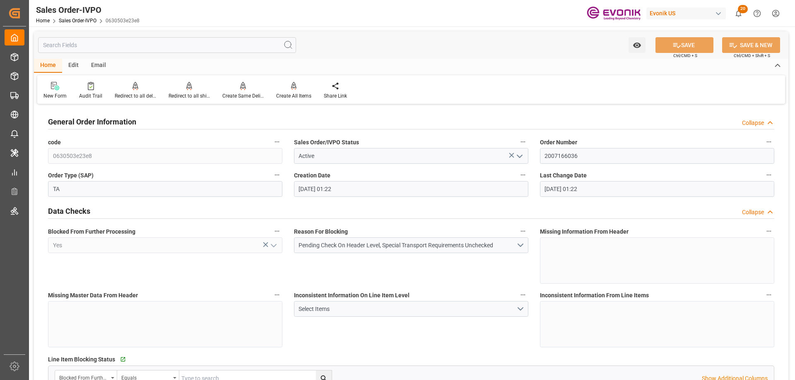
type input "09-04-2025 01:22"
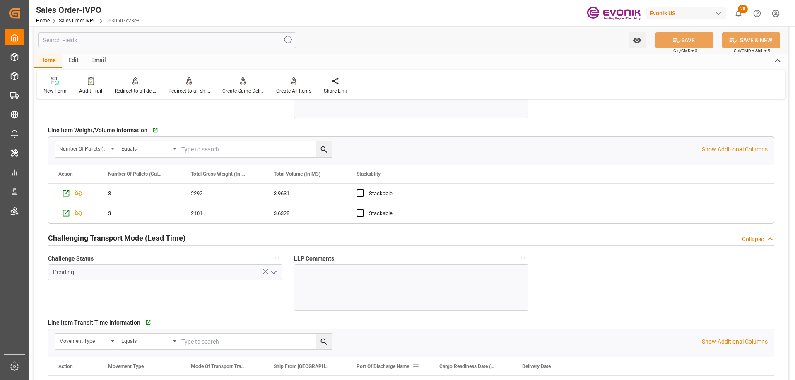
scroll to position [1366, 0]
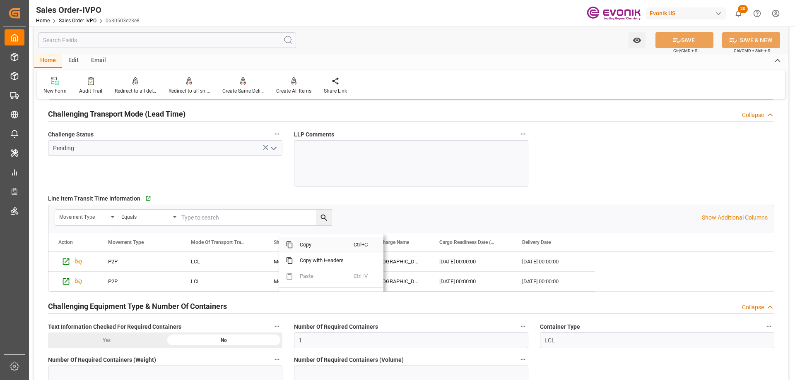
click at [305, 243] on span "Copy" at bounding box center [323, 245] width 60 height 16
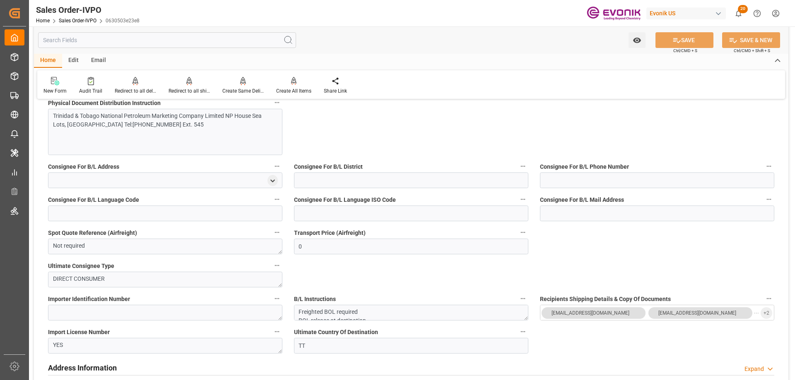
scroll to position [414, 0]
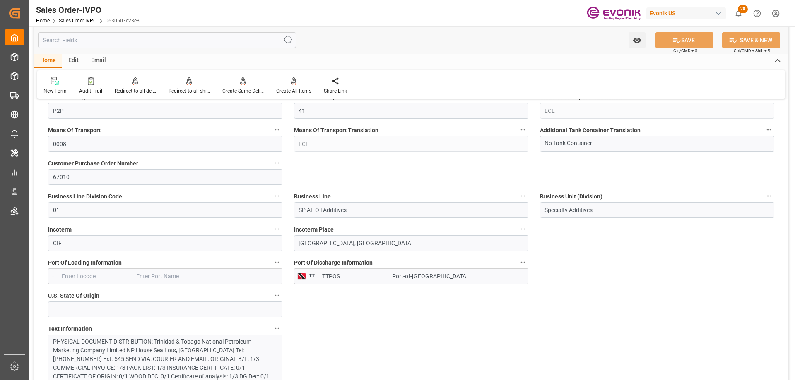
drag, startPoint x: 426, startPoint y: 276, endPoint x: 388, endPoint y: 275, distance: 38.5
click at [388, 275] on input "Port-of-Spain" at bounding box center [458, 277] width 140 height 16
click at [446, 272] on input "Port-of-Spain" at bounding box center [458, 277] width 140 height 16
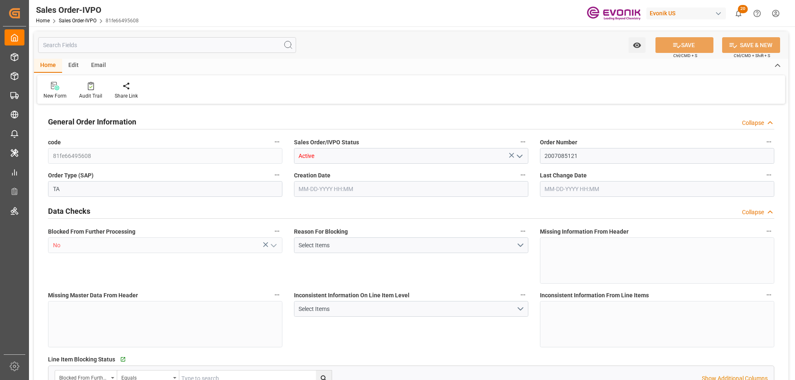
type input "CALIV"
type input "0"
type input "1"
type input "2"
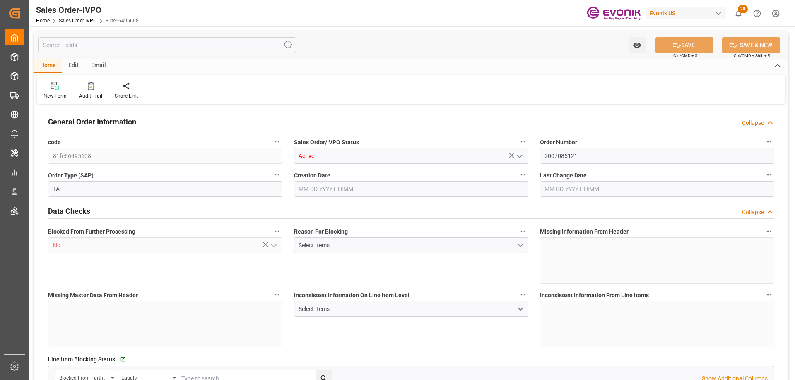
type input "18687.36"
type input "76.1408"
type input "19000"
type input "60"
type input "07-31-2025 18:02"
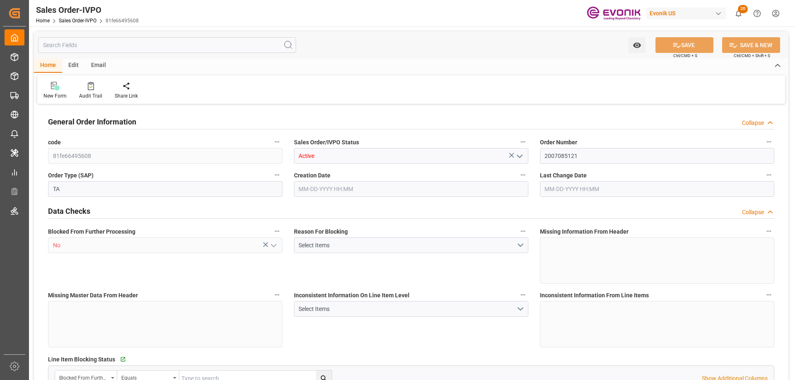
type input "08-07-2025 15:49"
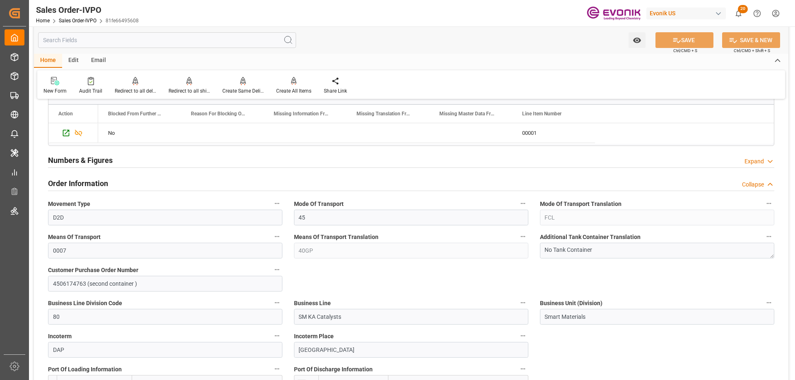
scroll to position [372, 0]
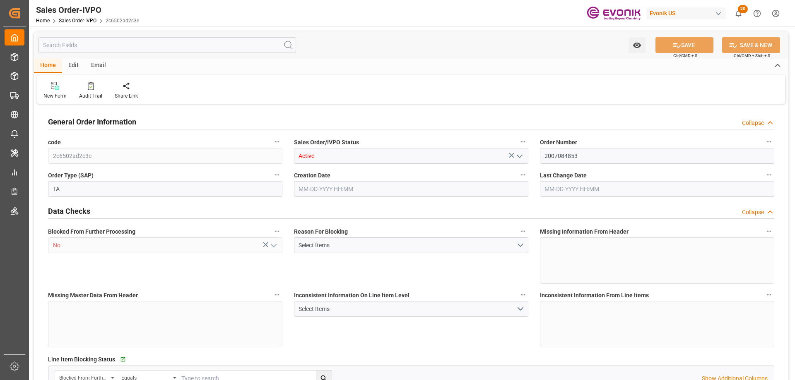
type input "CALIV"
type input "0"
type input "1"
type input "2"
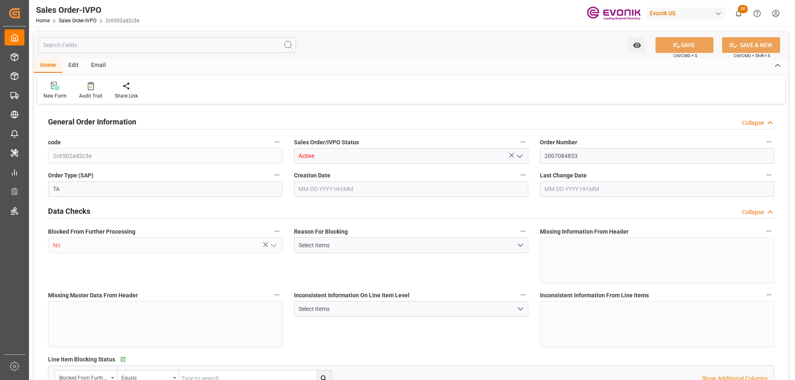
type input "18687.36"
type input "76.1408"
type input "19000"
type input "60"
type input "[DATE] 18:01"
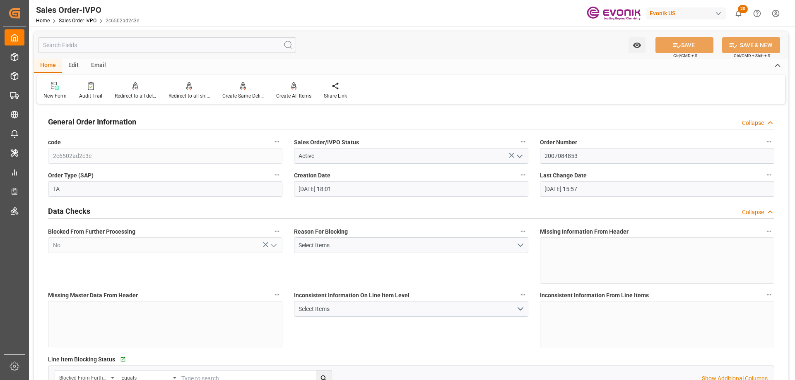
type input "08-11-2025 15:57"
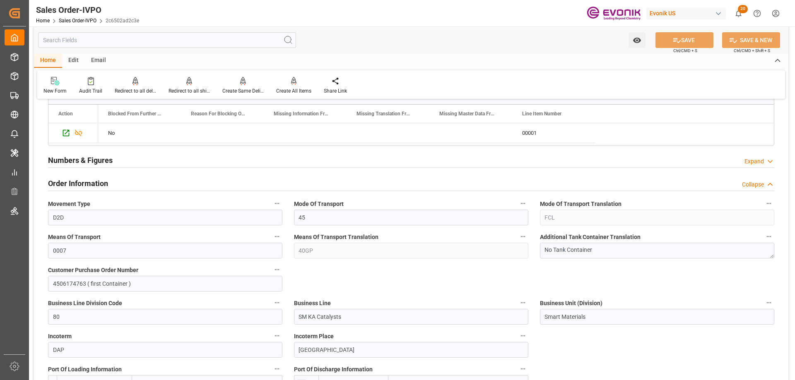
scroll to position [414, 0]
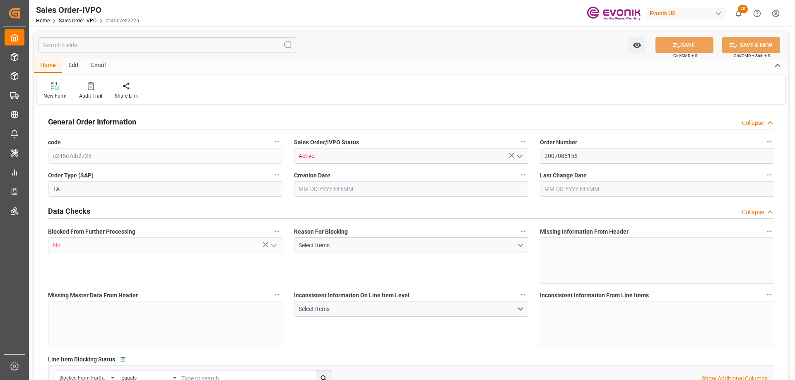
type input "GBSOU"
type input "0"
type input "1"
type input "2"
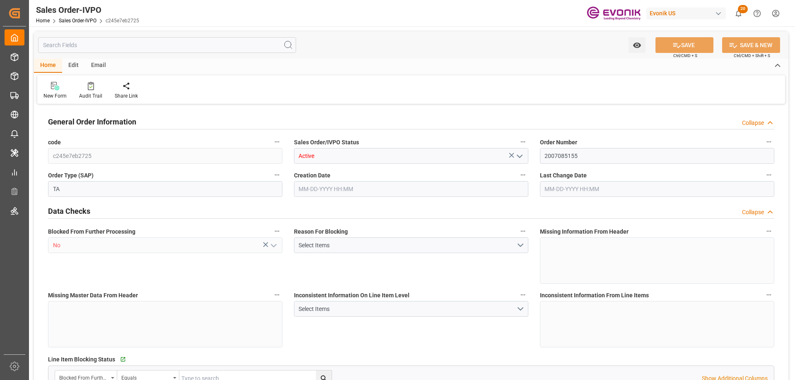
type input "18687.36"
type input "76.1408"
type input "19000"
type input "60"
type input "07-31-2025 18:03"
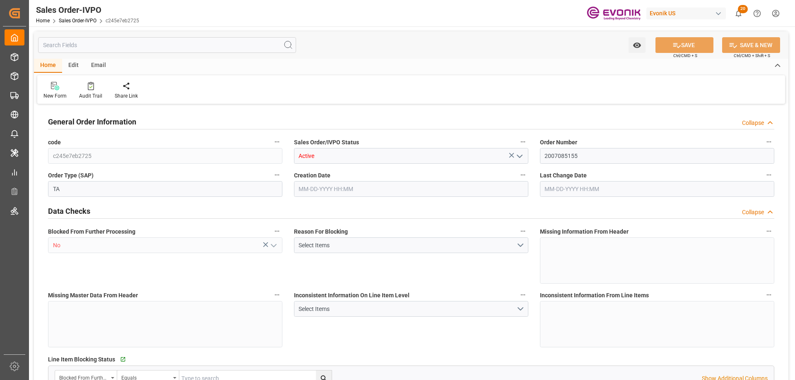
type input "08-09-2025 18:03"
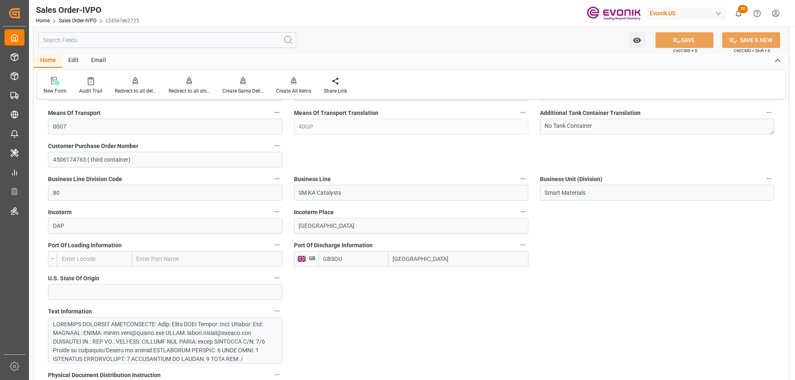
scroll to position [455, 0]
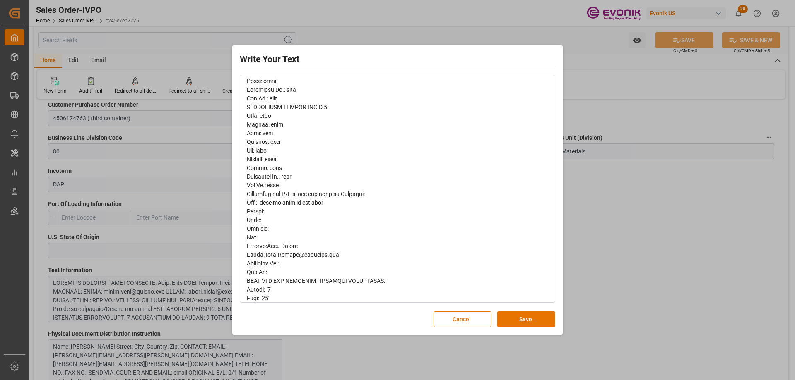
scroll to position [497, 0]
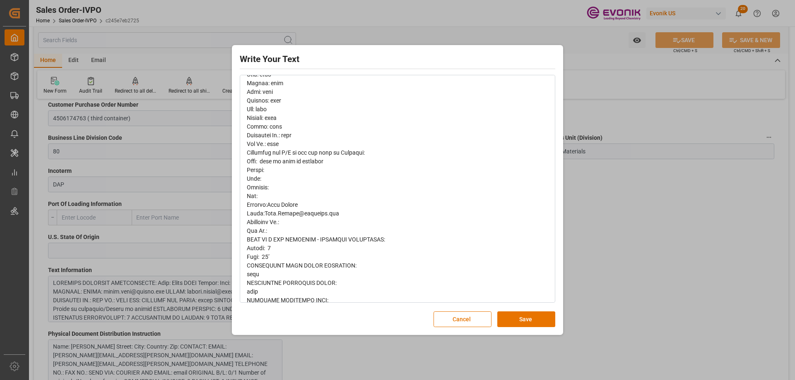
click at [578, 267] on div "Write Your Text Normal 14 Font Cancel Save" at bounding box center [397, 190] width 795 height 380
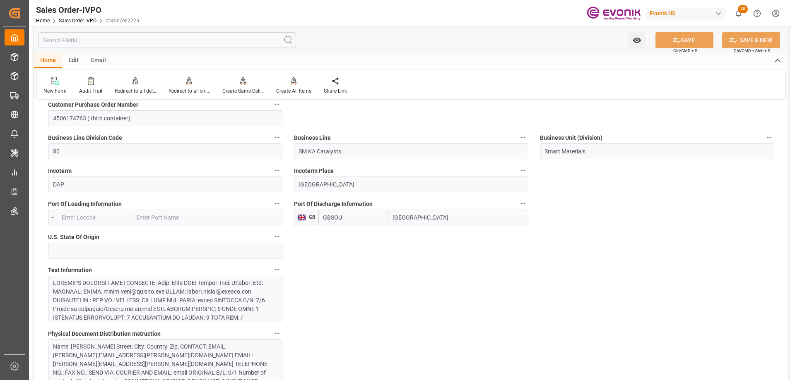
click at [103, 44] on input "text" at bounding box center [167, 40] width 258 height 16
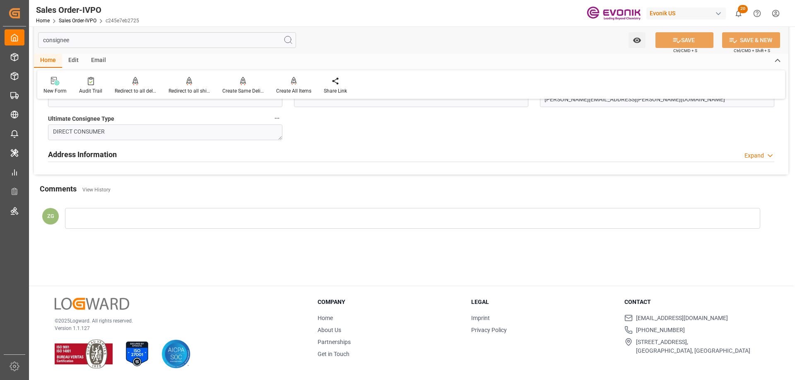
scroll to position [0, 0]
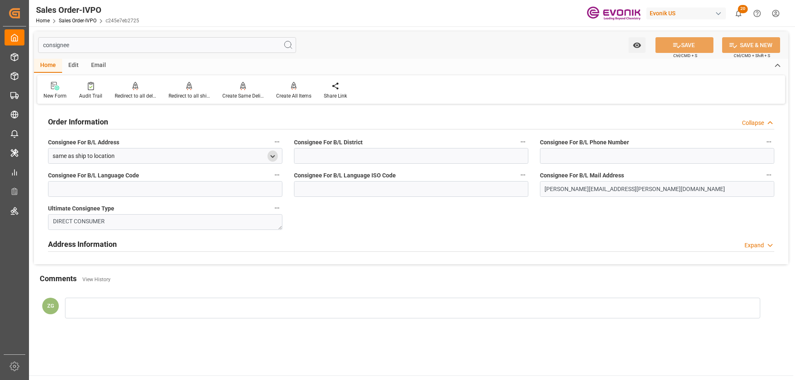
type input "consignee"
click at [272, 156] on icon "open menu" at bounding box center [272, 156] width 7 height 7
click at [272, 156] on polyline "close menu" at bounding box center [273, 156] width 4 height 2
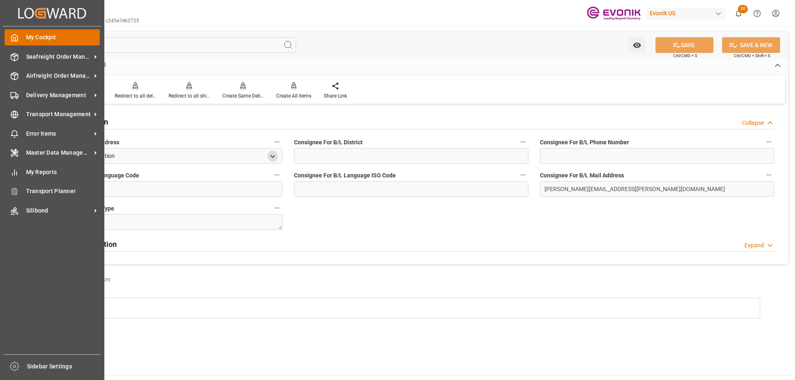
drag, startPoint x: 71, startPoint y: 44, endPoint x: 27, endPoint y: 44, distance: 43.9
click at [27, 44] on div "Created by potrace 1.15, written by Peter Selinger 2001-2017 Created by potrace…" at bounding box center [397, 190] width 795 height 380
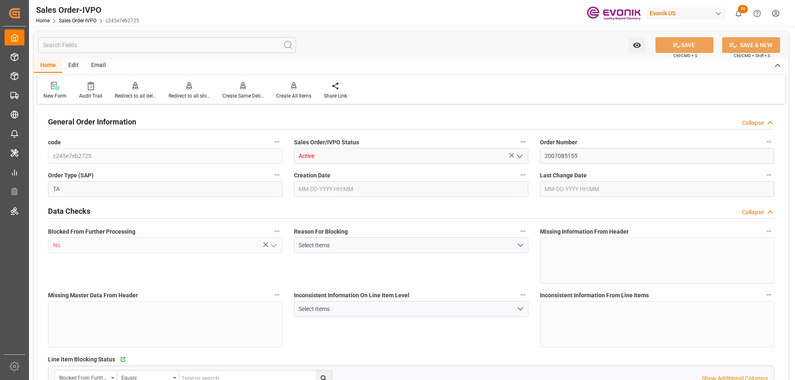
type input "GBSOU"
type input "0"
type input "1"
type input "2"
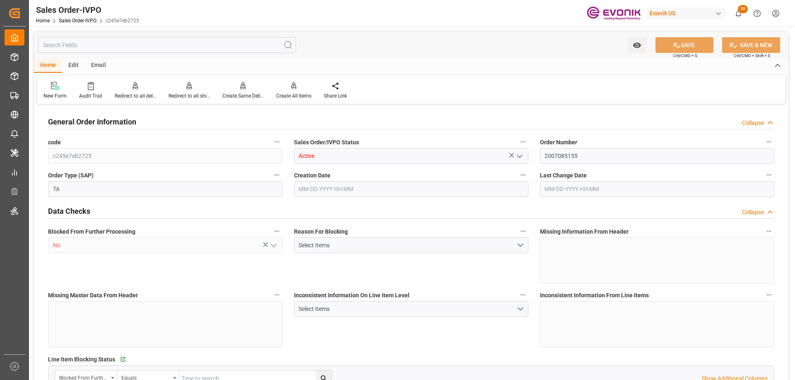
type input "18687.36"
type input "76.1408"
type input "19000"
type input "60"
type input "07-31-2025 18:03"
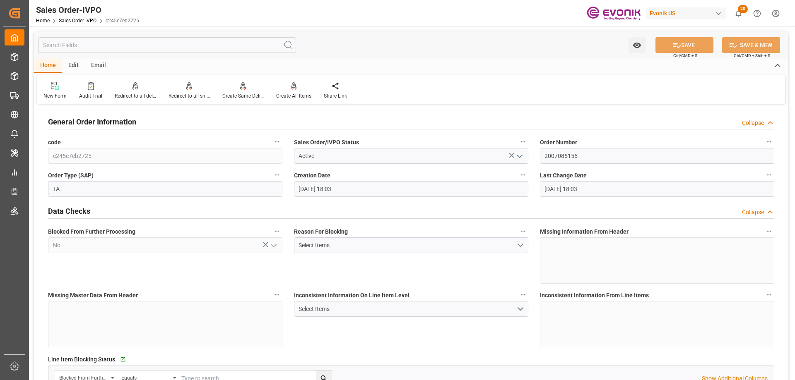
type input "08-09-2025 18:03"
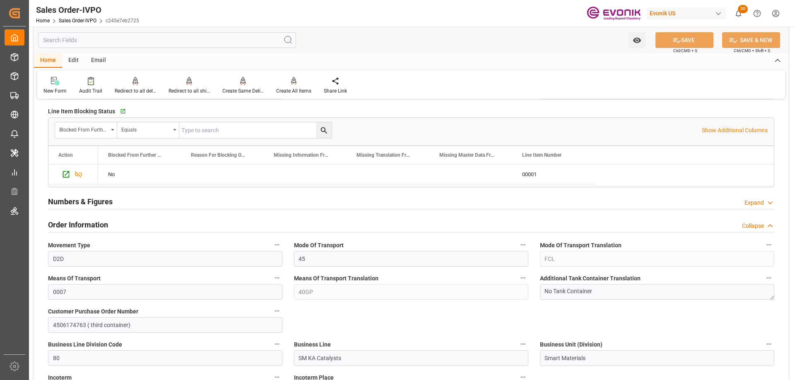
scroll to position [414, 0]
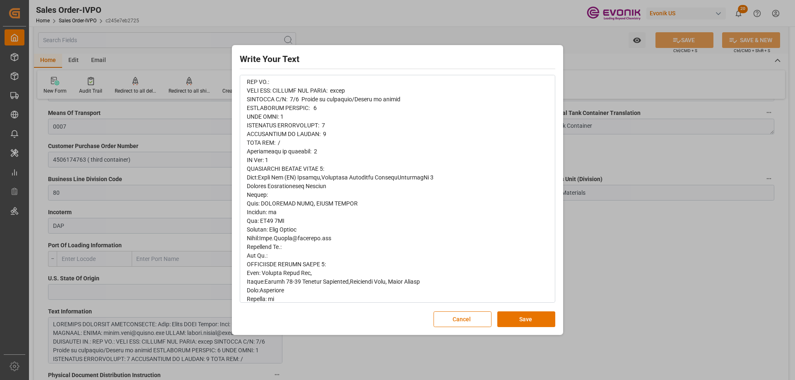
scroll to position [166, 0]
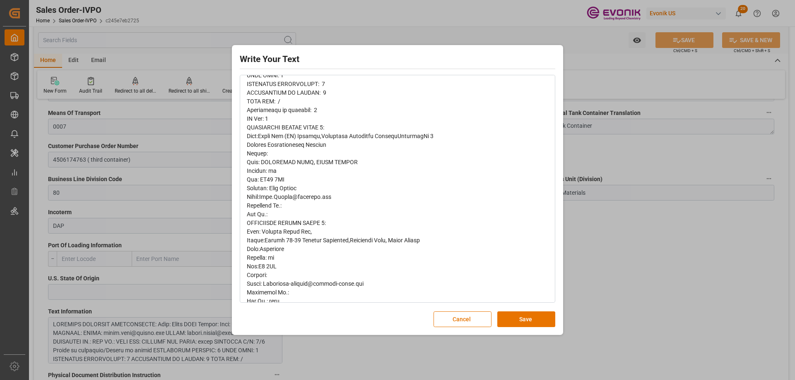
click at [249, 127] on span "rdw-editor" at bounding box center [340, 349] width 187 height 798
drag, startPoint x: 246, startPoint y: 135, endPoint x: 341, endPoint y: 185, distance: 108.1
click at [360, 198] on div "rdw-wrapper" at bounding box center [397, 349] width 314 height 811
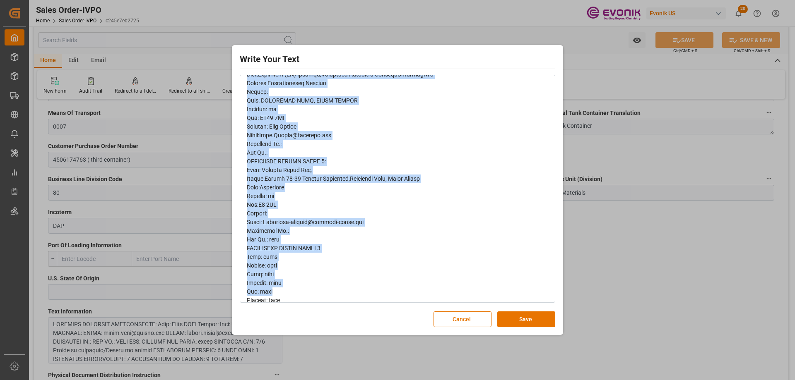
scroll to position [253, 0]
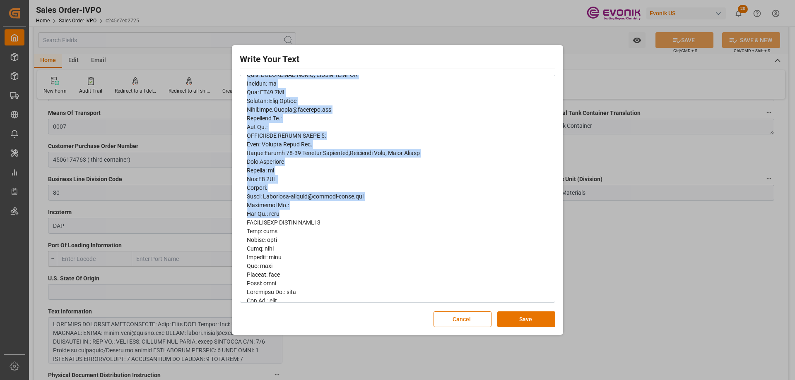
drag, startPoint x: 248, startPoint y: 135, endPoint x: 351, endPoint y: 214, distance: 130.2
click at [351, 214] on div "rdw-editor" at bounding box center [398, 262] width 302 height 800
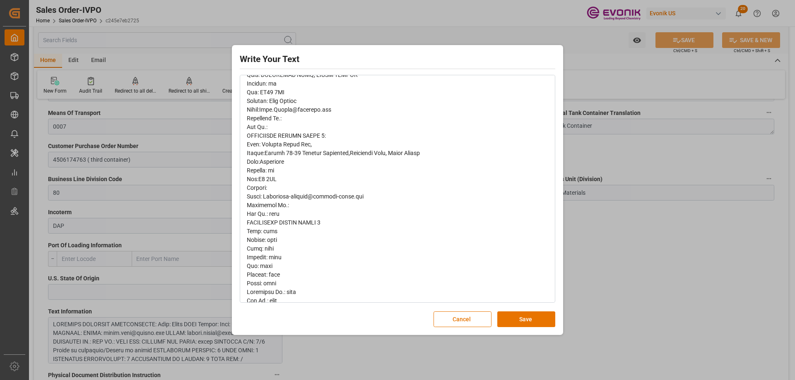
click at [395, 242] on div "rdw-editor" at bounding box center [398, 262] width 302 height 800
click at [364, 197] on div "rdw-editor" at bounding box center [398, 262] width 302 height 800
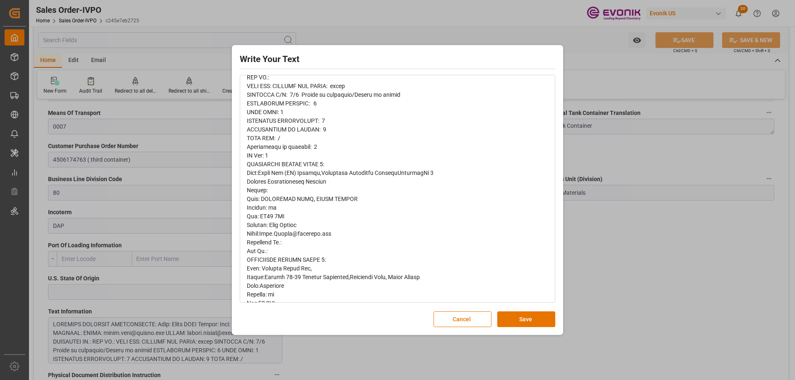
drag, startPoint x: 665, startPoint y: 233, endPoint x: 487, endPoint y: 292, distance: 187.8
click at [665, 233] on div "Write Your Text Normal 14 Font Cancel Save" at bounding box center [397, 190] width 795 height 380
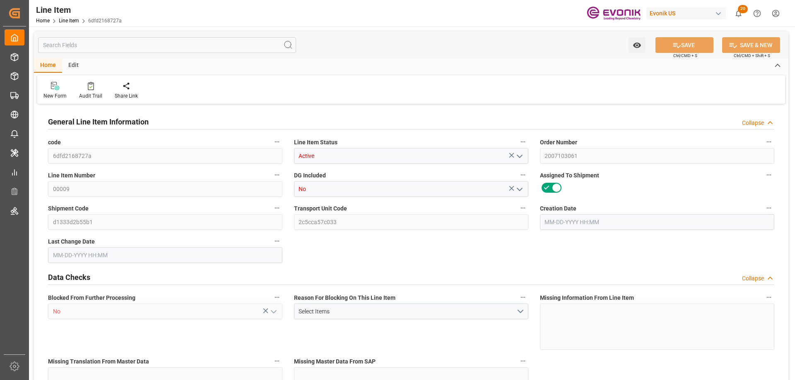
type input "1"
type input "428.51"
type input "412"
type input "0.6627"
type input "2"
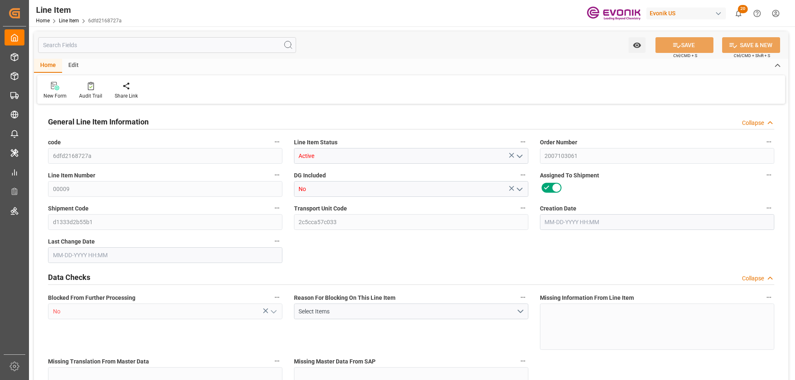
type input "3370.16"
type input "2"
type input "428.51"
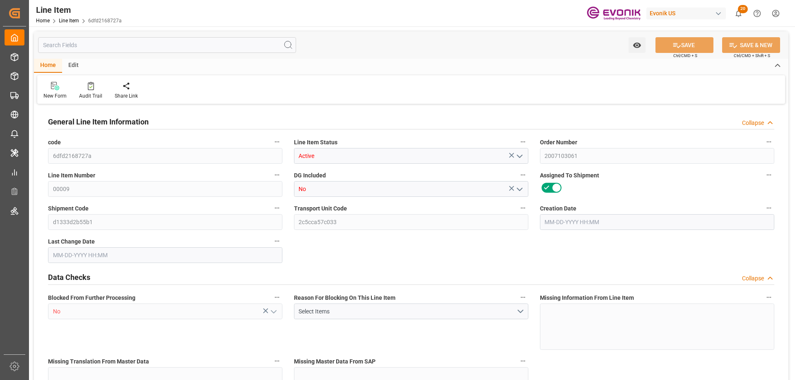
type input "453.51"
type input "412"
type input "0.6627"
type input "662.738"
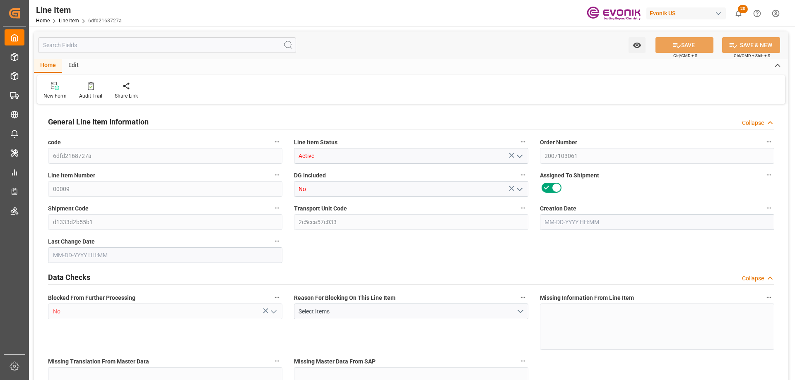
type input "2"
type input "428.51"
type input "412"
type input "0.6627"
type input "08-26-2025 20:00"
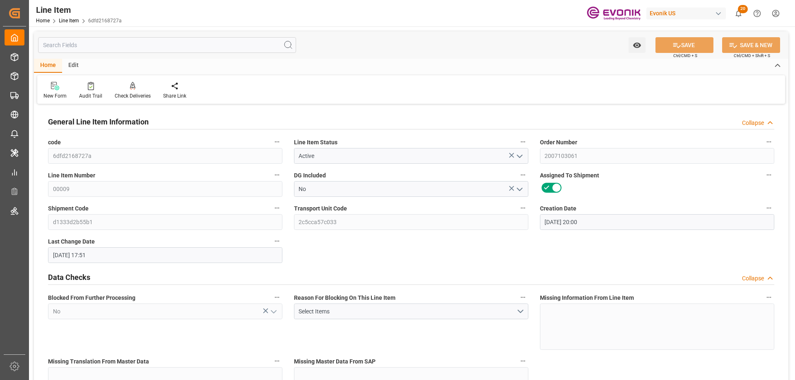
type input "08-29-2025 17:51"
type input "10-30-2025"
type input "09-12-2025"
type input "09-05-2025"
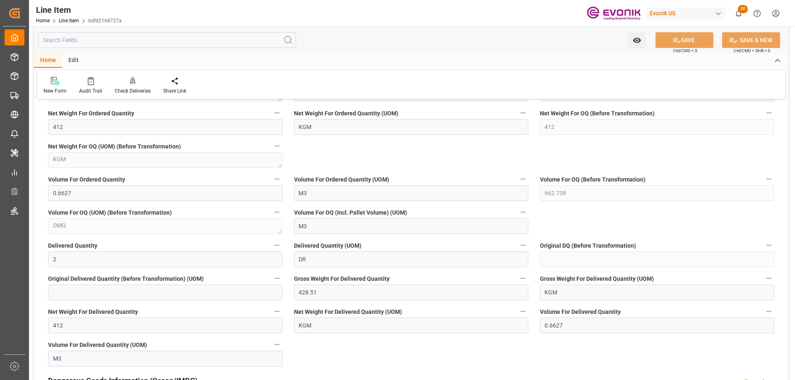
scroll to position [952, 0]
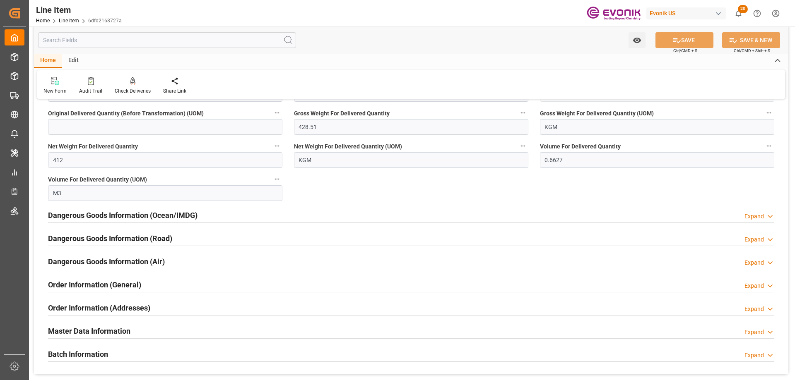
click at [137, 44] on input "text" at bounding box center [167, 40] width 258 height 16
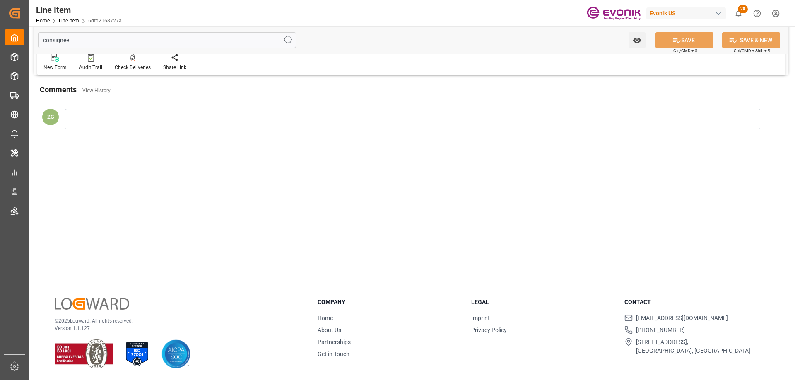
scroll to position [0, 0]
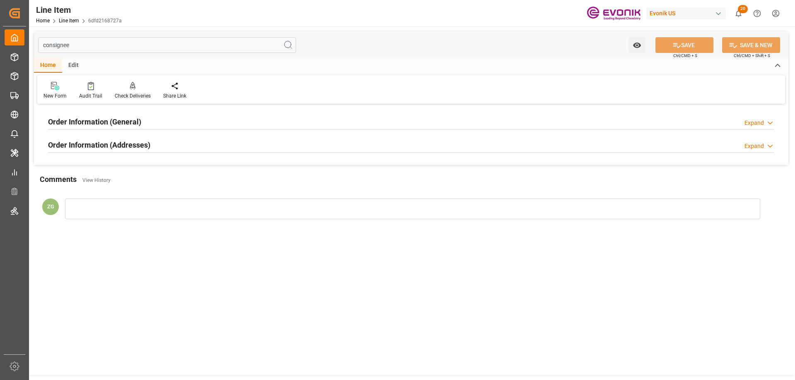
type input "consignee"
click at [143, 149] on h2 "Order Information (Addresses)" at bounding box center [99, 144] width 102 height 11
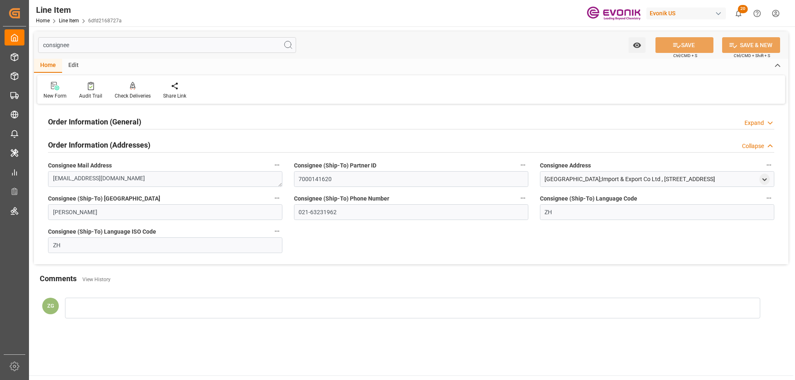
click at [127, 121] on h2 "Order Information (General)" at bounding box center [94, 121] width 93 height 11
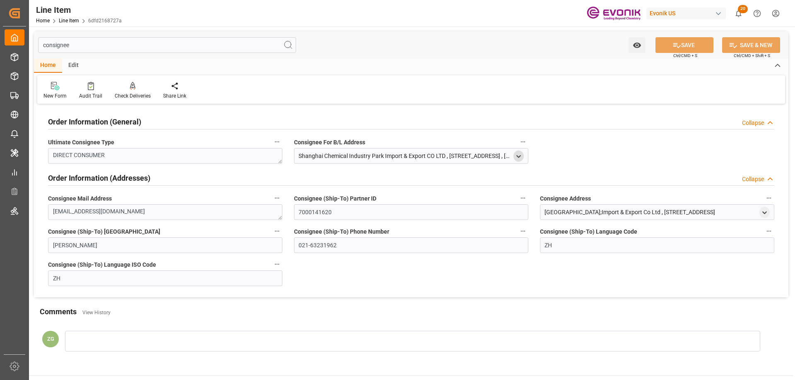
click at [522, 155] on div "open menu" at bounding box center [518, 156] width 10 height 11
click at [520, 156] on polyline "open menu" at bounding box center [519, 157] width 4 height 2
click at [300, 199] on div "Shanghai Chemical Industry Park Import & Export CO LTD" at bounding box center [408, 199] width 225 height 14
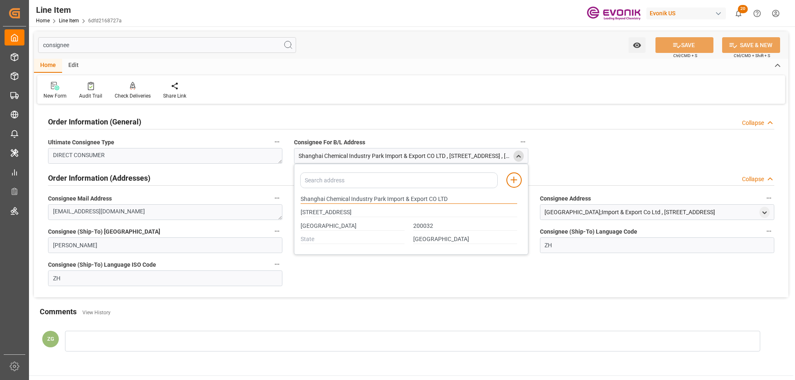
drag, startPoint x: 301, startPoint y: 199, endPoint x: 371, endPoint y: 199, distance: 70.4
click at [371, 199] on input "Shanghai Chemical Industry Park Import & Export CO LTD" at bounding box center [408, 199] width 216 height 9
click at [313, 223] on input "Shanghai" at bounding box center [352, 226] width 104 height 9
click at [306, 226] on input "Shanghai" at bounding box center [352, 226] width 104 height 9
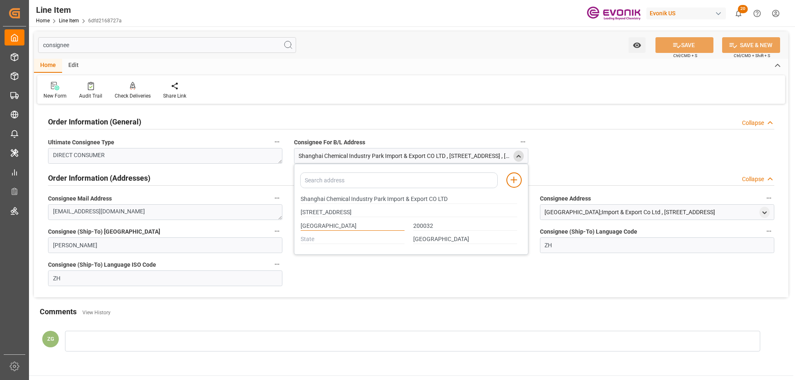
click at [306, 226] on input "Shanghai" at bounding box center [352, 226] width 104 height 9
type input "Room 708, Wuzhou International Building, No. 807, ZhaojiabangRoad,"
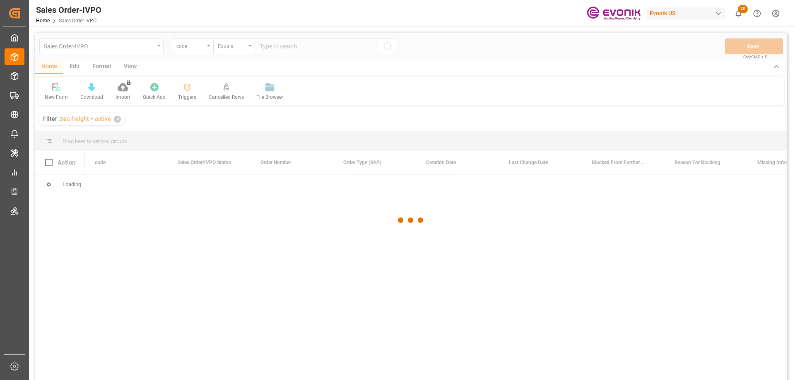
click at [206, 47] on div at bounding box center [411, 220] width 752 height 375
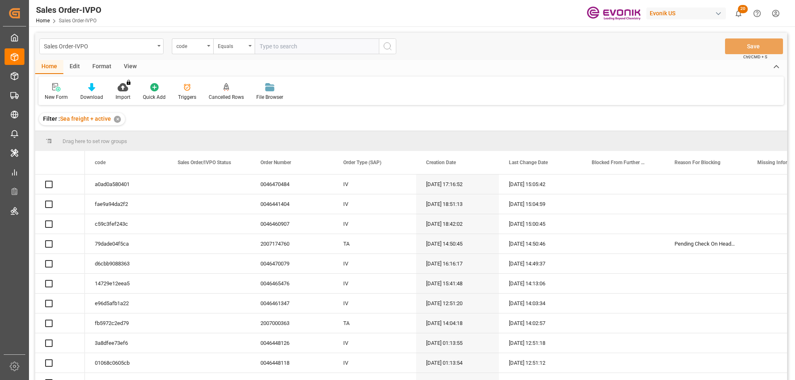
click at [204, 49] on div "code" at bounding box center [190, 46] width 28 height 10
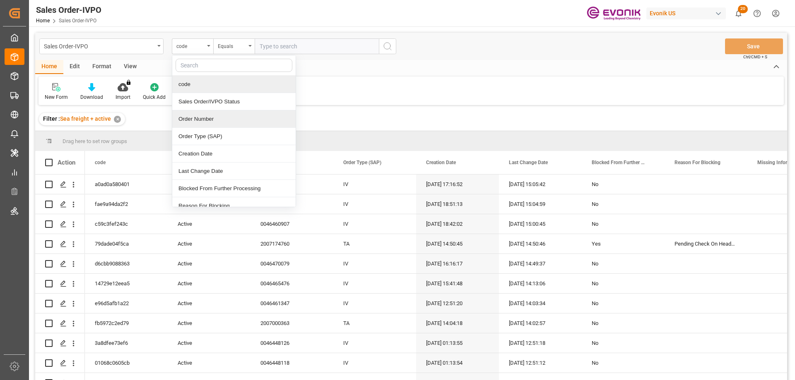
click at [199, 115] on div "Order Number" at bounding box center [233, 119] width 123 height 17
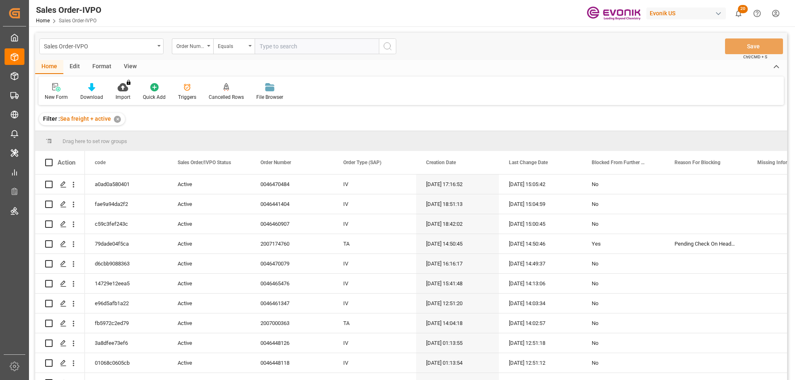
click at [285, 51] on input "text" at bounding box center [317, 46] width 124 height 16
paste input "0046470679"
type input "0046470679"
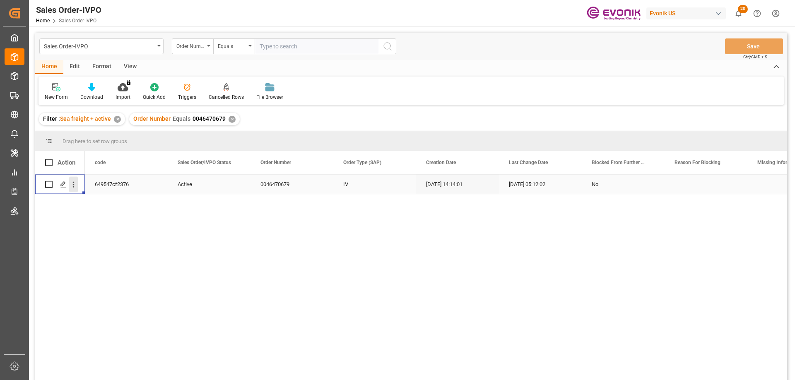
click at [73, 182] on icon "open menu" at bounding box center [73, 184] width 9 height 9
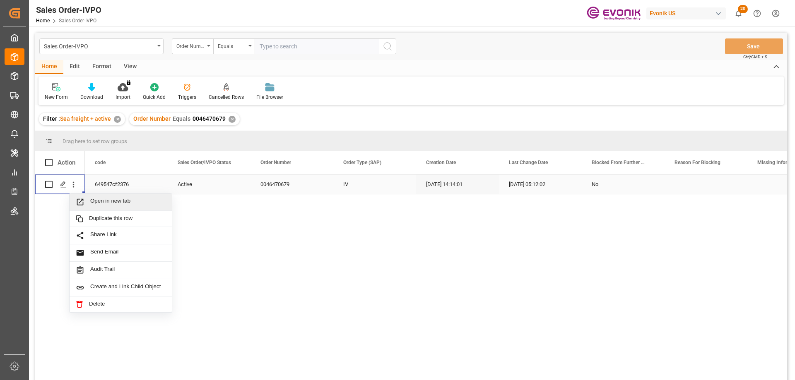
click at [109, 204] on span "Open in new tab" at bounding box center [127, 202] width 75 height 9
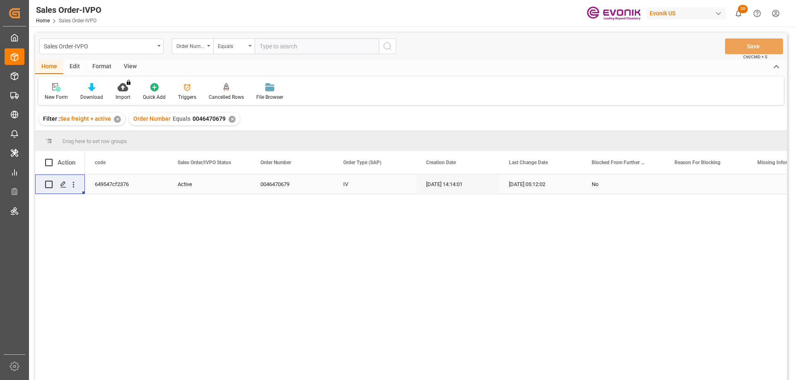
click at [327, 45] on input "text" at bounding box center [317, 46] width 124 height 16
paste input "0046470403"
type input "0046470403"
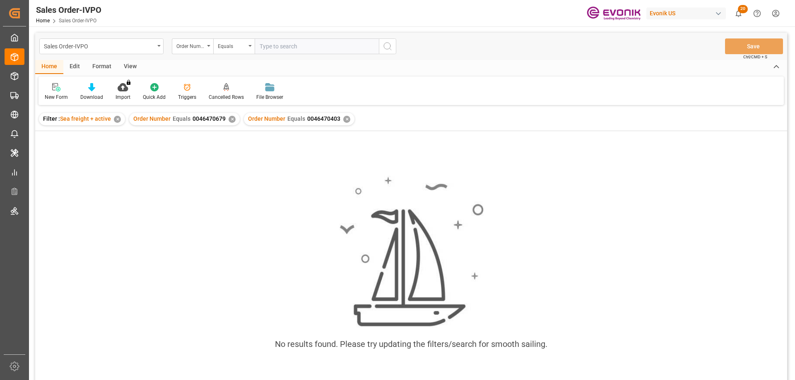
click at [229, 120] on div "✕" at bounding box center [231, 119] width 7 height 7
click at [119, 119] on div "✕" at bounding box center [117, 119] width 7 height 7
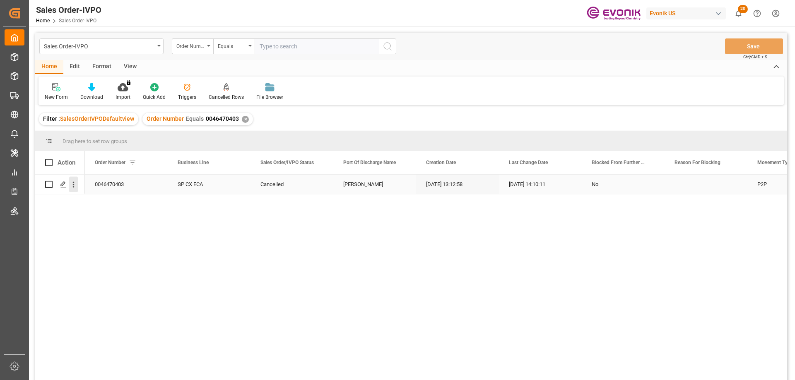
click at [72, 183] on icon "open menu" at bounding box center [73, 184] width 9 height 9
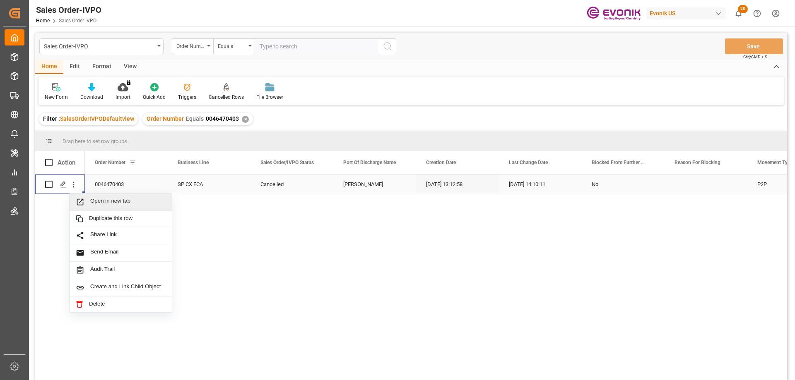
click at [96, 197] on div "Open in new tab" at bounding box center [121, 202] width 102 height 17
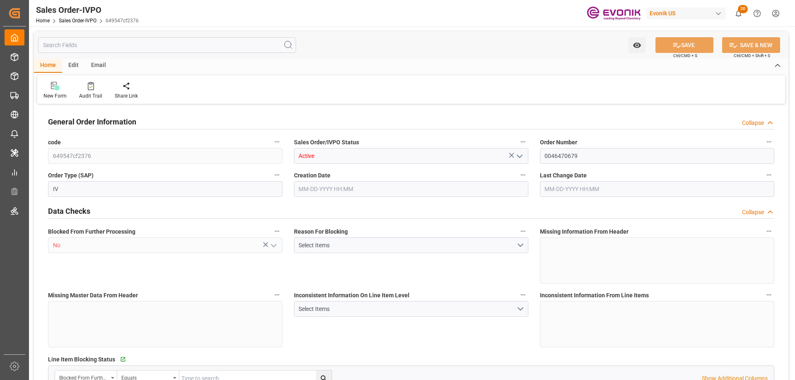
type input "JPNGO"
type input "0"
type input "1"
type input "2"
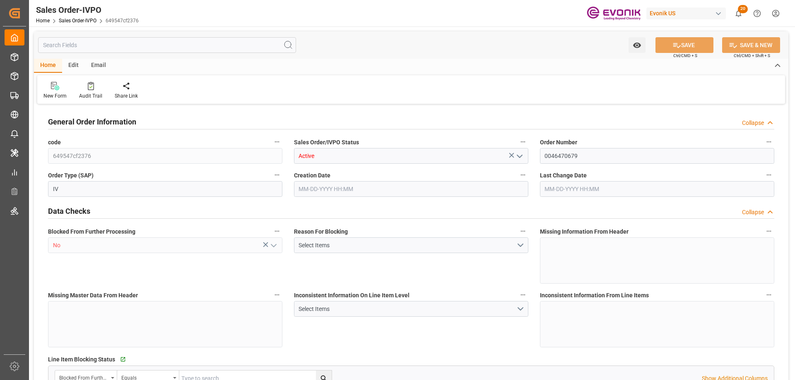
type input "15344"
type input "45.8499"
type input "17000"
type input "30"
type input "[DATE] 14:14"
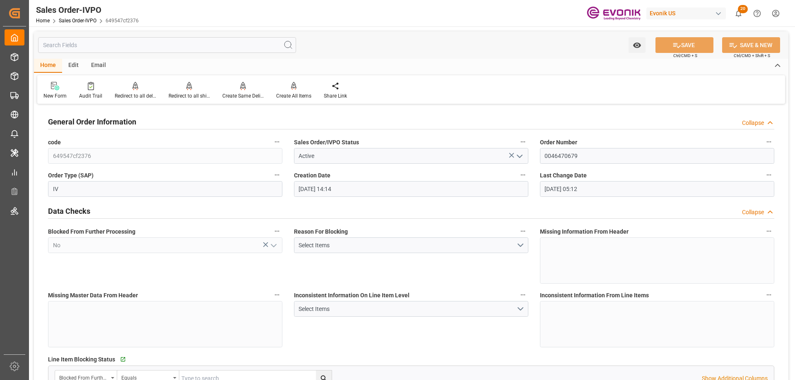
type input "[DATE] 05:12"
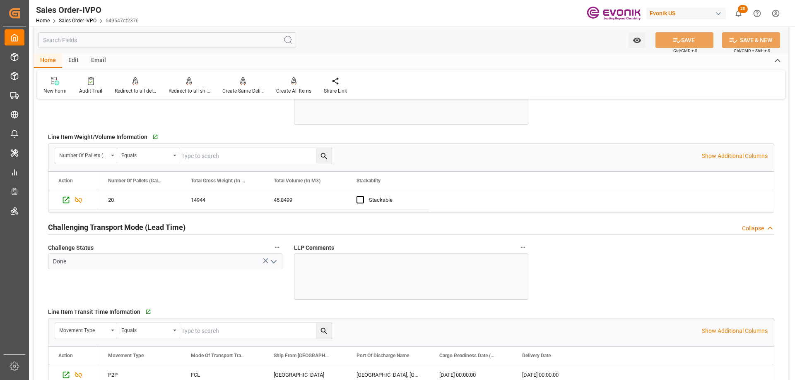
scroll to position [1283, 0]
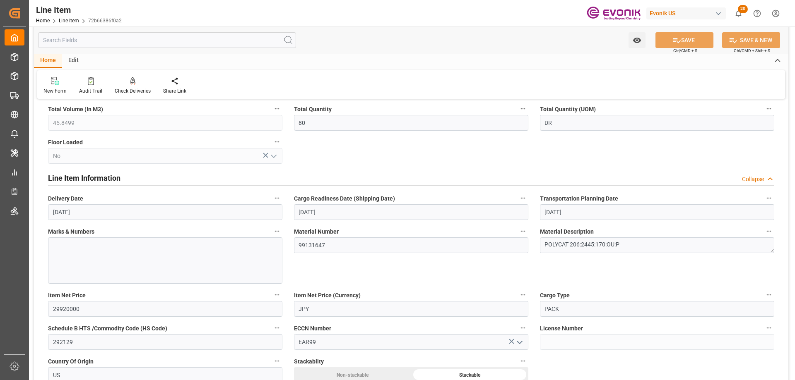
scroll to position [455, 0]
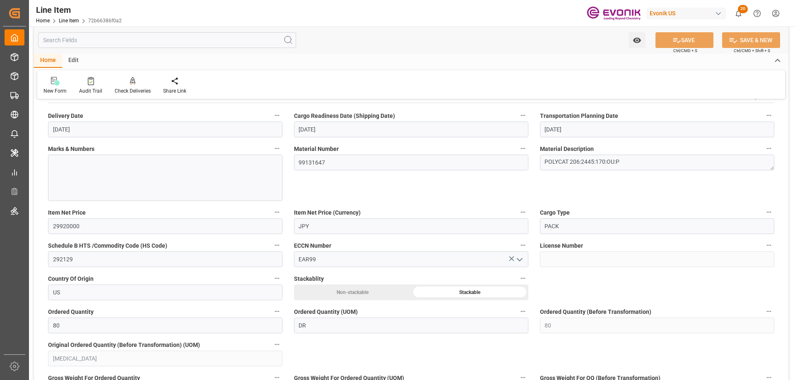
click at [109, 33] on input "text" at bounding box center [167, 40] width 258 height 16
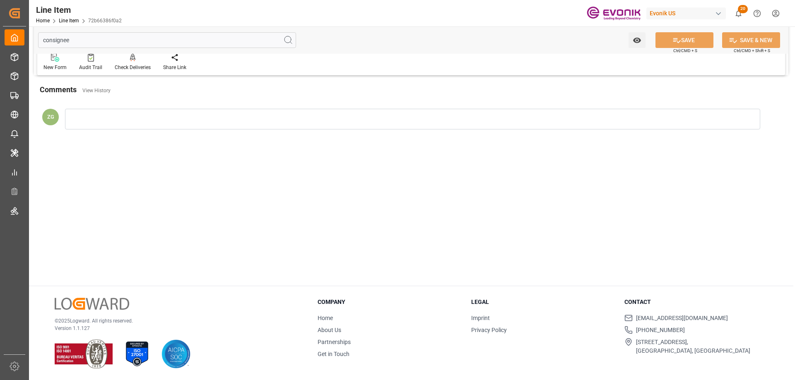
scroll to position [0, 0]
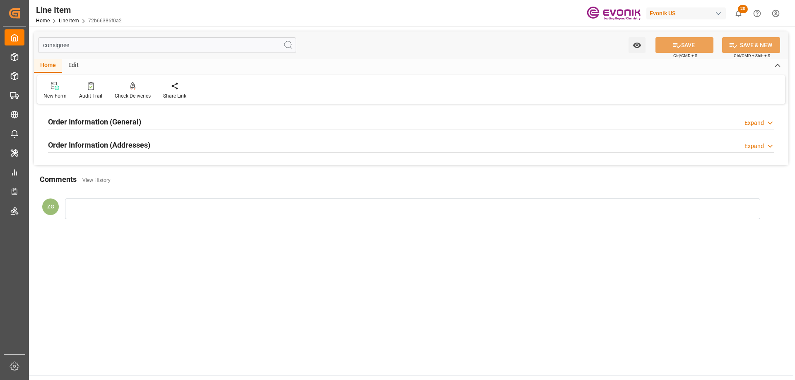
type input "consignee"
click at [125, 142] on h2 "Order Information (Addresses)" at bounding box center [99, 144] width 102 height 11
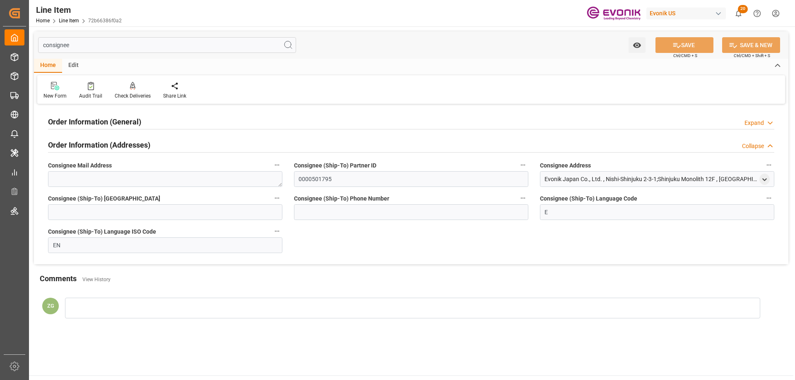
click at [124, 124] on h2 "Order Information (General)" at bounding box center [94, 121] width 93 height 11
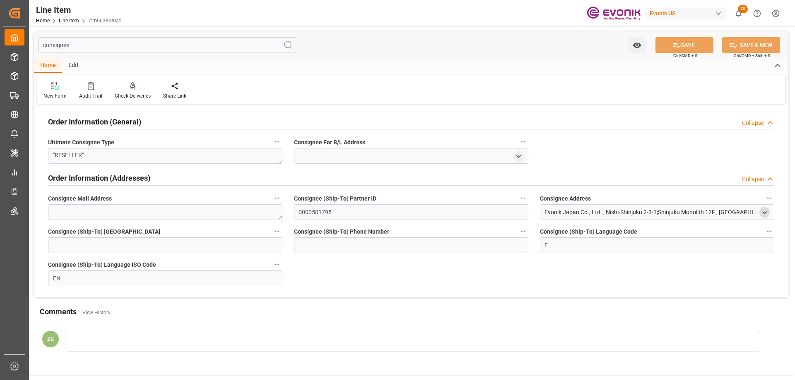
click at [761, 211] on icon "open menu" at bounding box center [764, 212] width 7 height 7
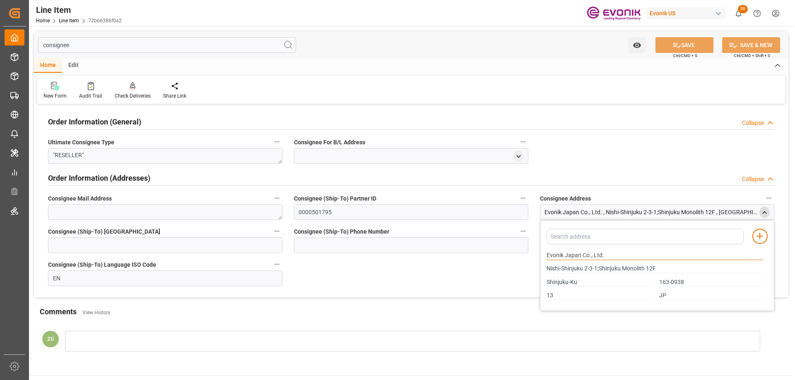
drag, startPoint x: 546, startPoint y: 254, endPoint x: 588, endPoint y: 254, distance: 41.8
click at [588, 254] on input "Evonik Japan Co., Ltd." at bounding box center [654, 255] width 216 height 9
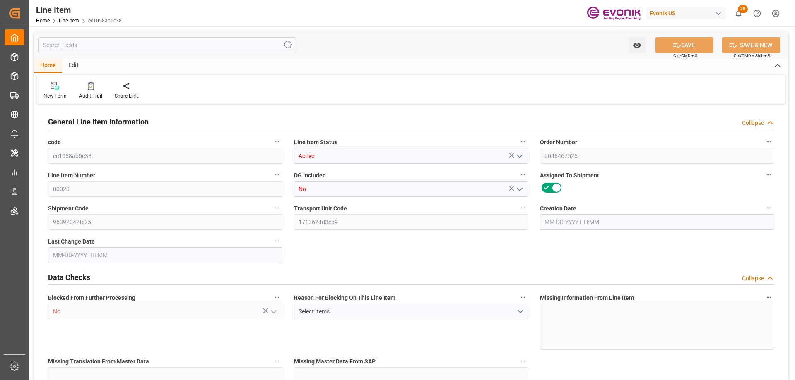
type input "3"
type input "2588.4"
type input "2395.2"
type input "3.9408"
type input "12"
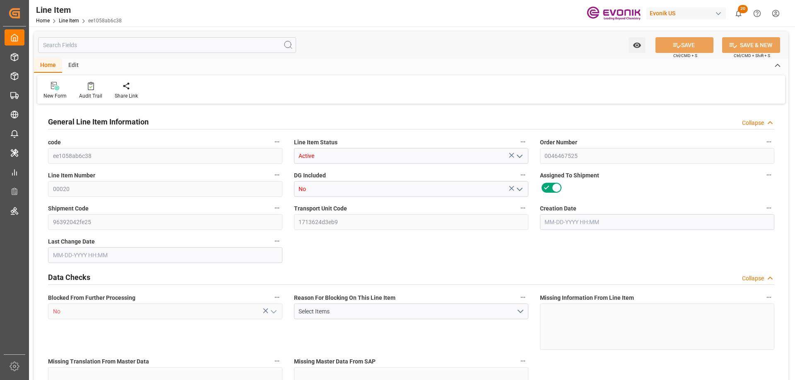
type input "60790.18"
type input "12"
type input "2588.4"
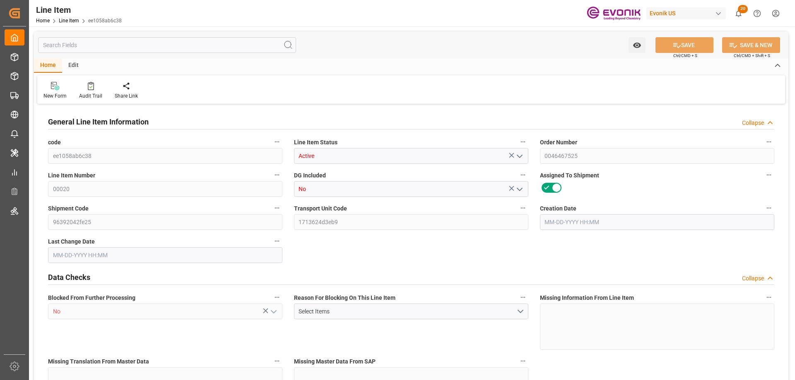
type input "2663.4"
type input "2395.2"
type input "3.9408"
type input "3940.764"
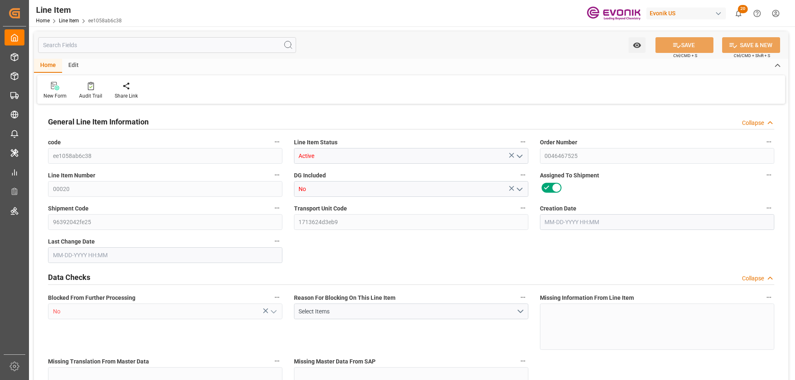
type input "12"
type input "2588.4"
type input "2395.2"
type input "3.9408"
type input "08-26-2025 21:11"
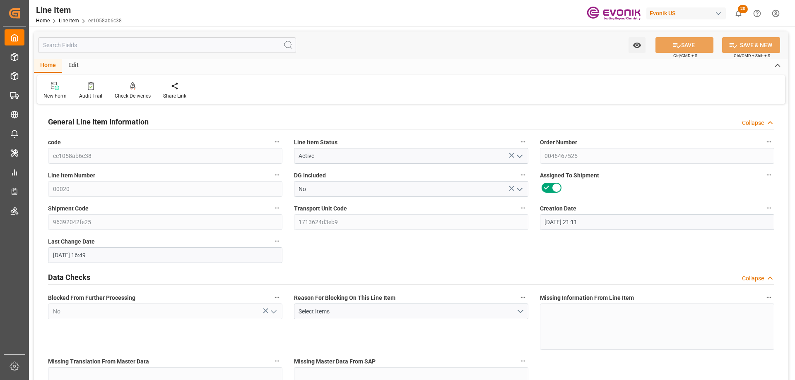
type input "08-28-2025 16:49"
type input "11-10-2025"
type input "09-15-2025"
type input "09-05-2025"
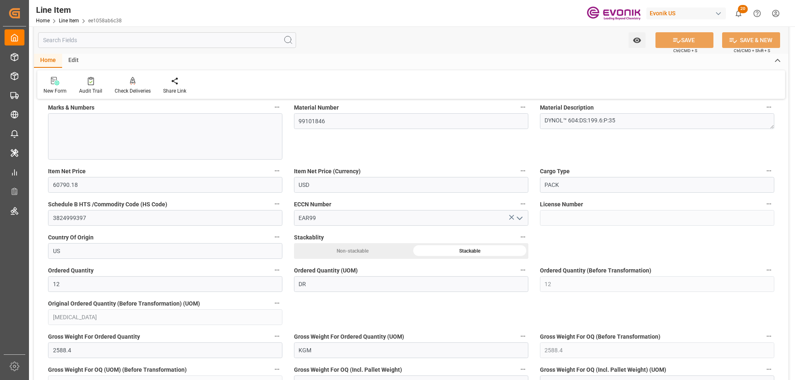
scroll to position [662, 0]
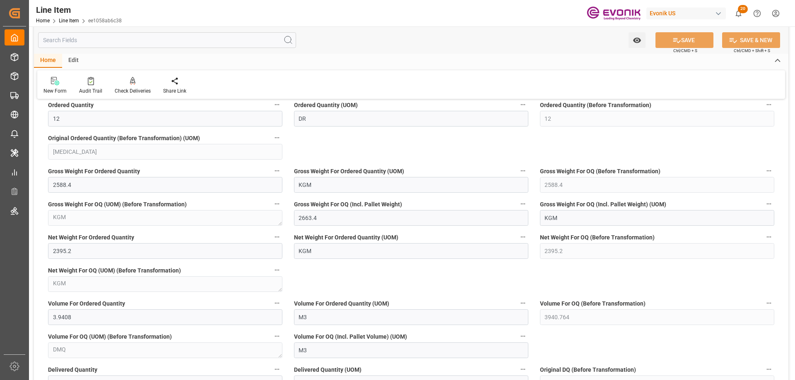
click at [87, 44] on input "text" at bounding box center [167, 40] width 258 height 16
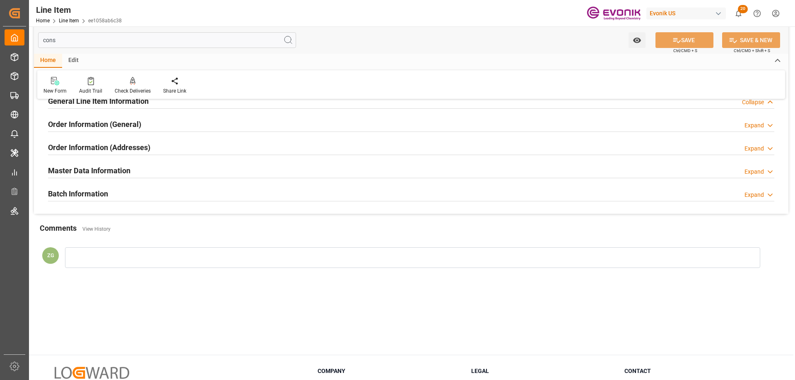
scroll to position [0, 0]
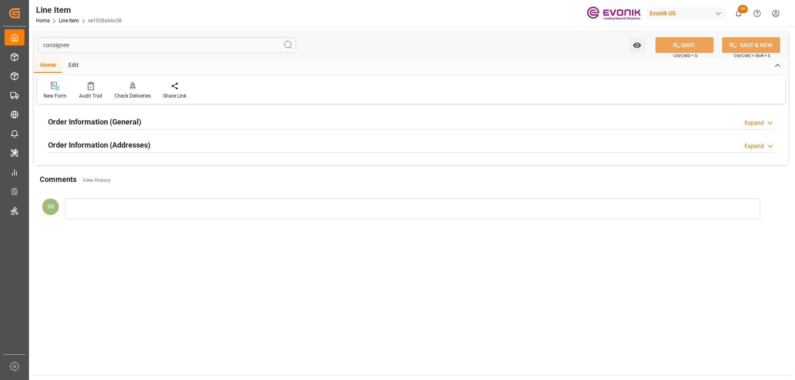
type input "consignee"
click at [100, 145] on h2 "Order Information (Addresses)" at bounding box center [99, 144] width 102 height 11
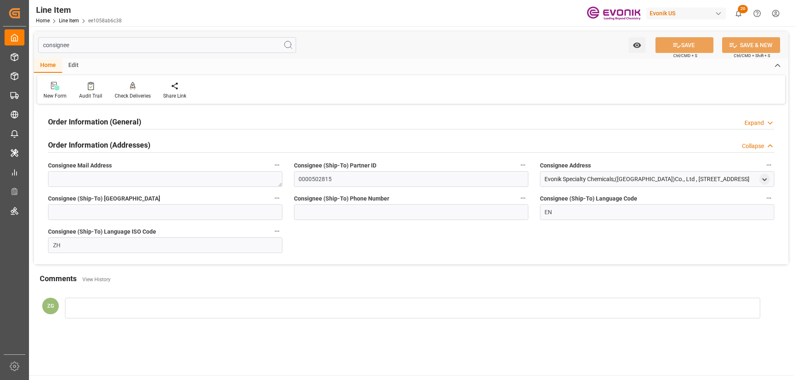
click at [100, 114] on div "Order Information (General)" at bounding box center [94, 121] width 93 height 16
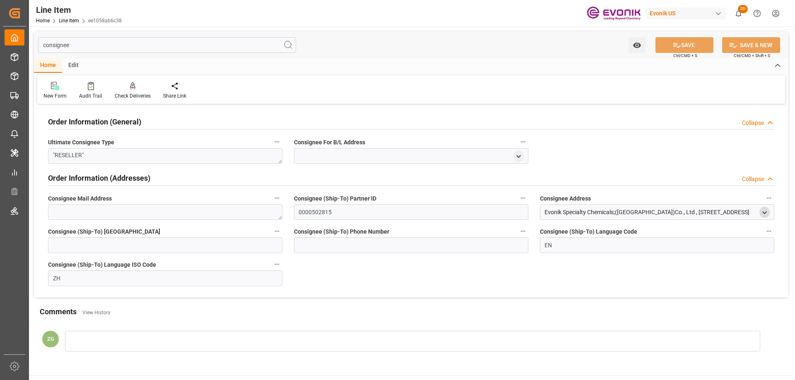
click at [765, 211] on icon "open menu" at bounding box center [764, 212] width 7 height 7
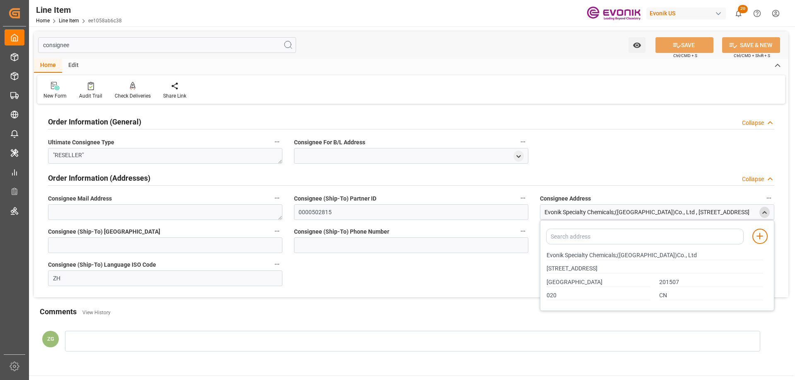
click at [546, 256] on div "Evonik Specialty Chemicals;(Shanghai)Co., Ltd" at bounding box center [654, 256] width 225 height 14
click at [548, 255] on input "Evonik Specialty Chemicals;(Shanghai)Co., Ltd" at bounding box center [654, 255] width 216 height 9
click at [546, 253] on div "Evonik Specialty Chemicals;(Shanghai)Co., Ltd" at bounding box center [654, 256] width 225 height 14
drag, startPoint x: 546, startPoint y: 253, endPoint x: 615, endPoint y: 255, distance: 68.3
click at [615, 255] on input "Evonik Specialty Chemicals;(Shanghai)Co., Ltd" at bounding box center [654, 255] width 216 height 9
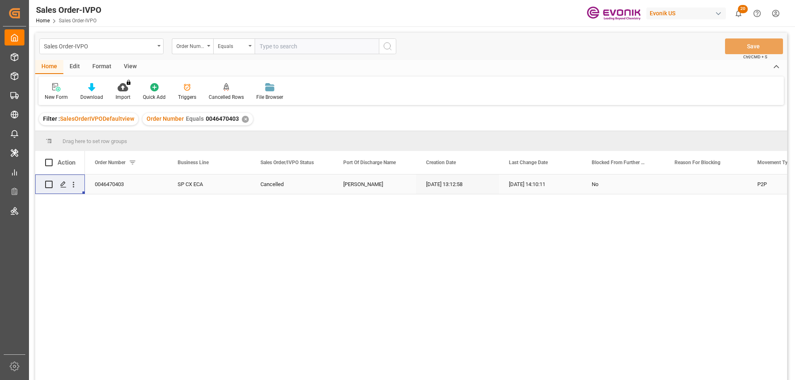
click at [319, 52] on div "Sales Order-IVPO Order Number Equals Save Ctrl/CMD + S" at bounding box center [411, 46] width 752 height 27
click at [318, 52] on input "text" at bounding box center [317, 46] width 124 height 16
paste input "0046461989"
type input "0046461989"
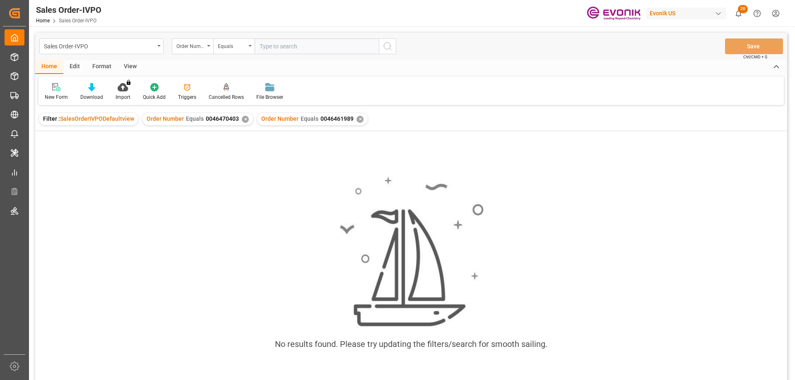
click at [246, 119] on div "✕" at bounding box center [245, 119] width 7 height 7
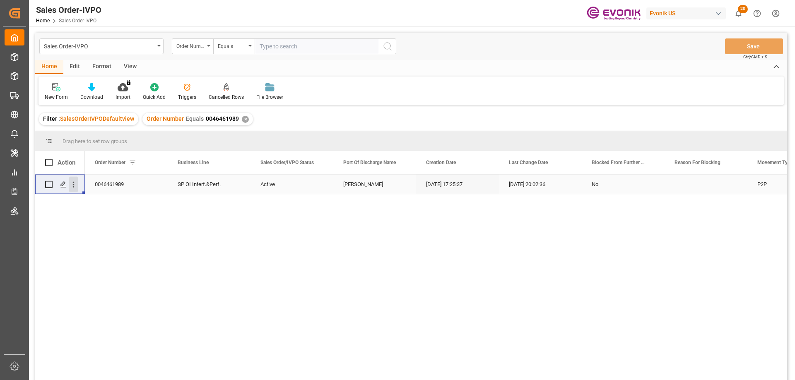
click at [74, 179] on button "open menu" at bounding box center [73, 185] width 9 height 16
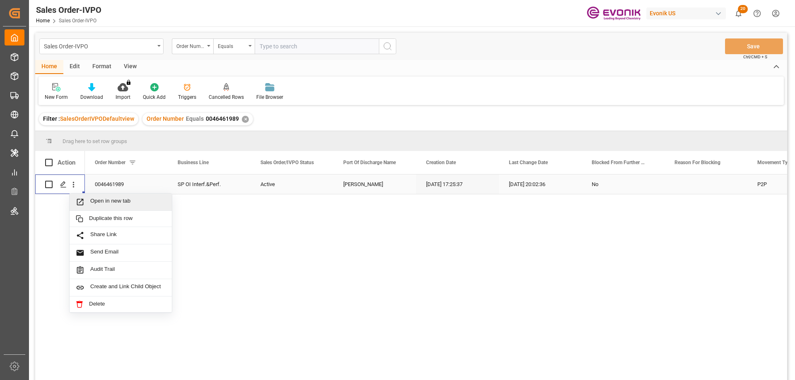
click at [95, 200] on span "Open in new tab" at bounding box center [127, 202] width 75 height 9
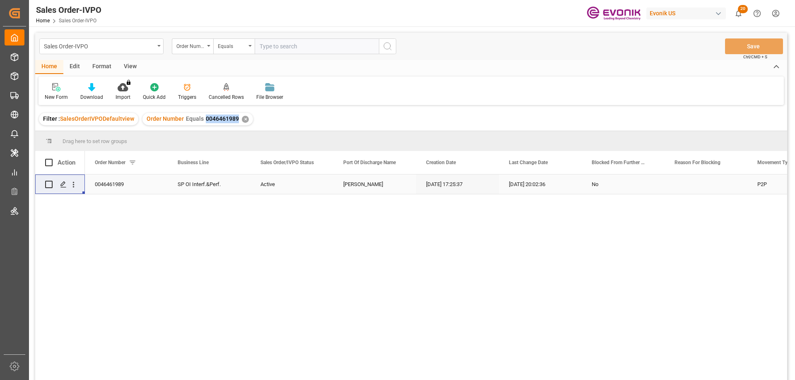
drag, startPoint x: 204, startPoint y: 120, endPoint x: 235, endPoint y: 121, distance: 30.6
click at [235, 121] on span "0046461989" at bounding box center [222, 118] width 33 height 7
copy span "0046461989"
click at [74, 185] on icon "open menu" at bounding box center [73, 184] width 9 height 9
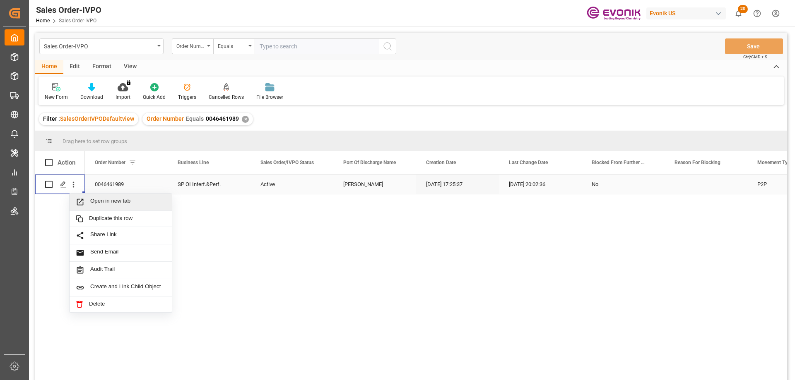
click at [105, 199] on span "Open in new tab" at bounding box center [127, 202] width 75 height 9
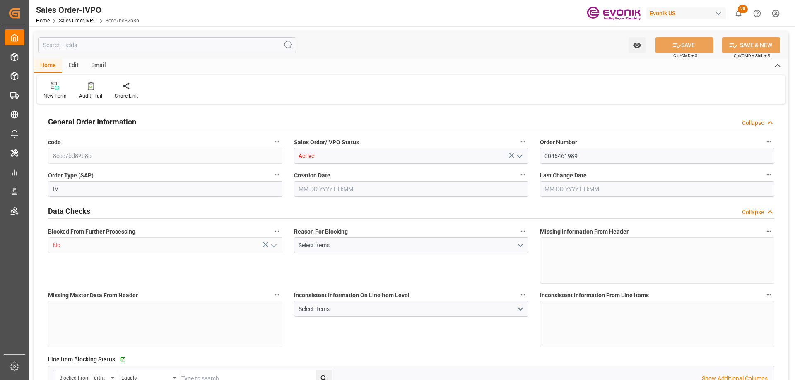
type input "BRSSZ"
type input "0"
type input "1"
type input "4236"
type input "[DATE] 17:25"
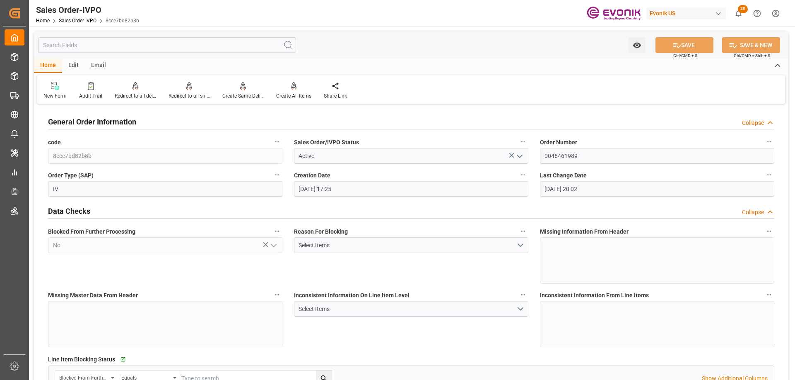
type input "[DATE] 20:02"
click at [192, 88] on div at bounding box center [188, 86] width 41 height 9
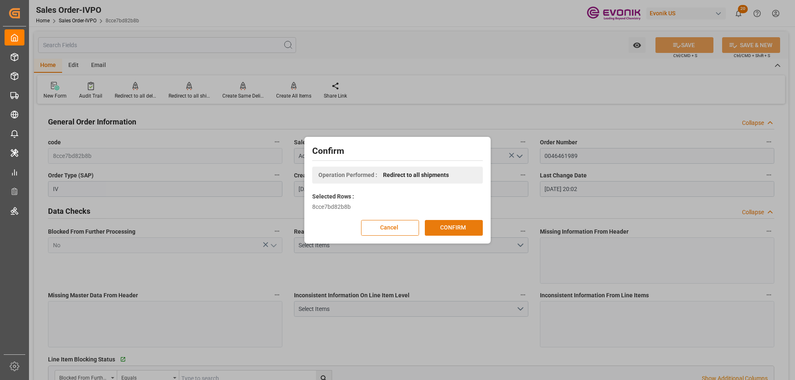
click at [447, 233] on button "CONFIRM" at bounding box center [454, 228] width 58 height 16
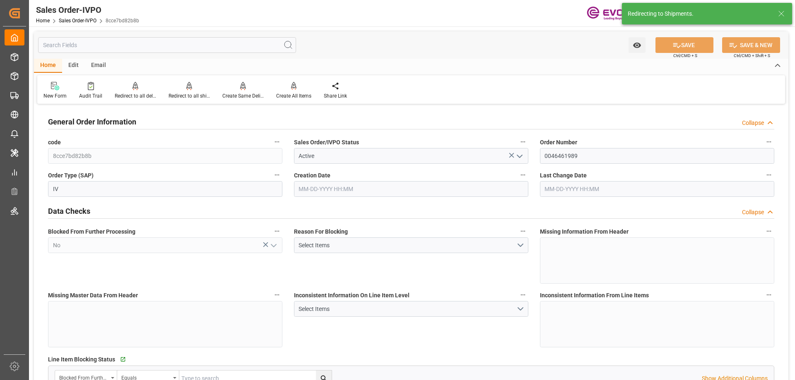
type input "[DATE] 17:25"
type input "[DATE] 20:02"
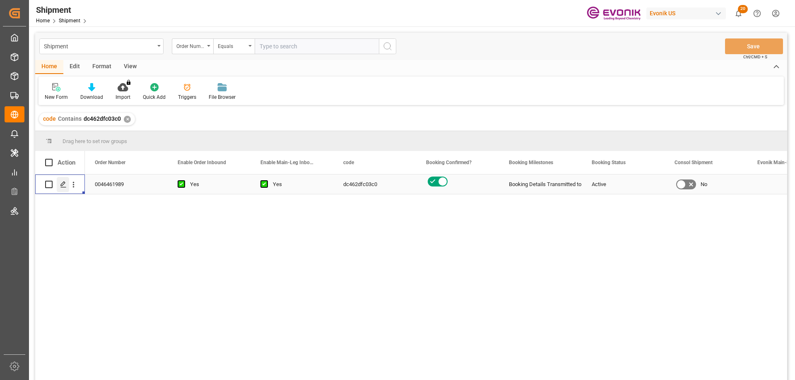
click at [62, 187] on icon "Press SPACE to select this row." at bounding box center [63, 184] width 7 height 7
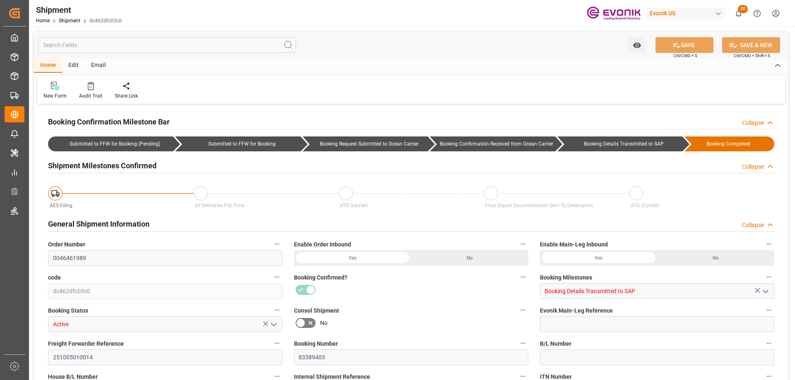
type input "0046461989"
type input "dc462dfc03c0"
type input "Booking Details Transmitted to SAP"
type input "Active"
type input "251005010014"
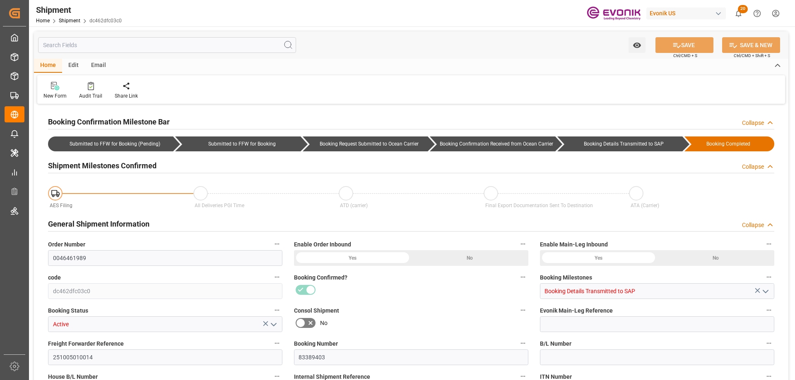
type input "83389403"
type input "P2P"
type input "41"
type input "LCL"
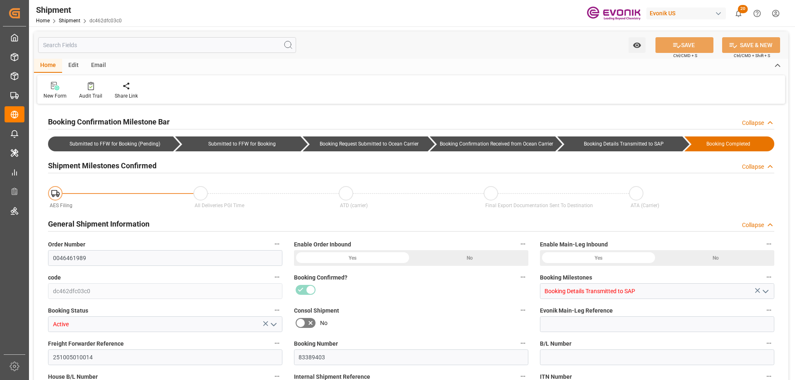
type input "0008"
type input "LCL"
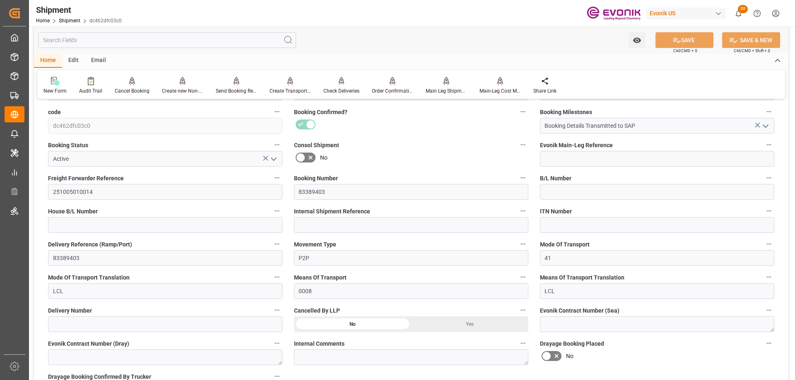
scroll to position [331, 0]
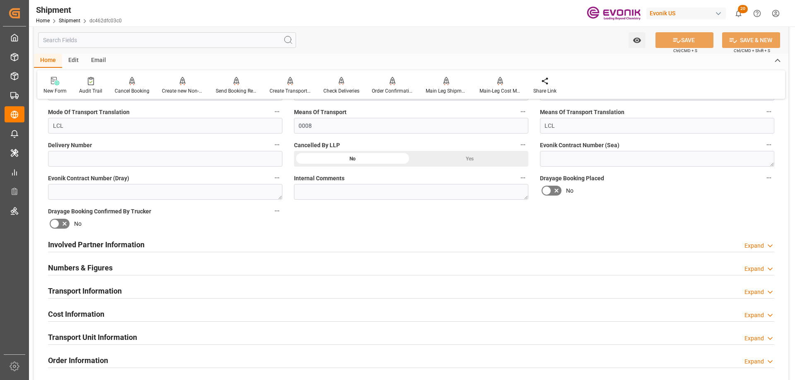
click at [118, 247] on h2 "Involved Partner Information" at bounding box center [96, 244] width 96 height 11
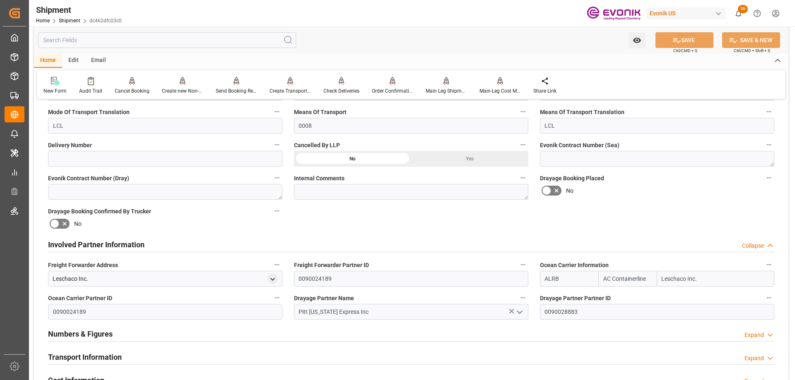
scroll to position [414, 0]
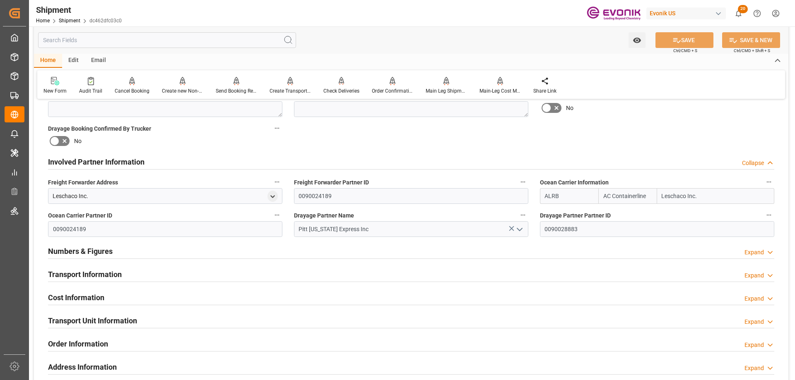
click at [101, 272] on h2 "Transport Information" at bounding box center [85, 274] width 74 height 11
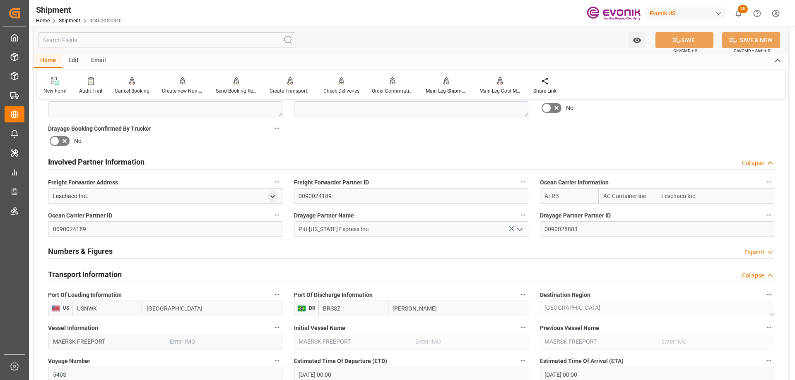
scroll to position [455, 0]
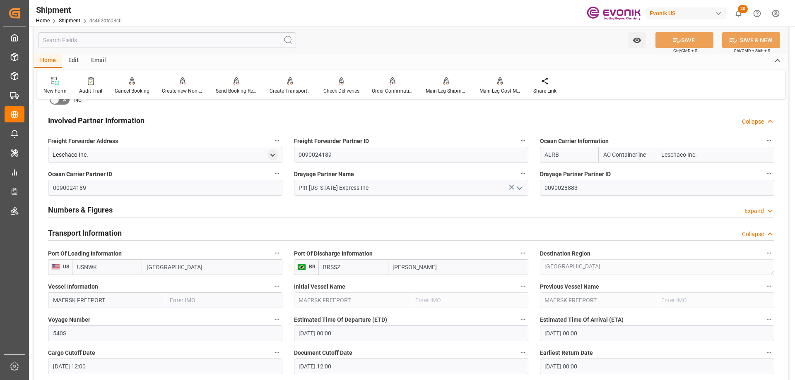
drag, startPoint x: 115, startPoint y: 269, endPoint x: 85, endPoint y: 269, distance: 29.8
click at [85, 269] on input "USNWK" at bounding box center [107, 267] width 70 height 16
click at [105, 280] on div "USEWR - [GEOGRAPHIC_DATA]" at bounding box center [106, 289] width 69 height 27
type input "USEWR"
click at [661, 40] on button "SAVE" at bounding box center [684, 40] width 58 height 16
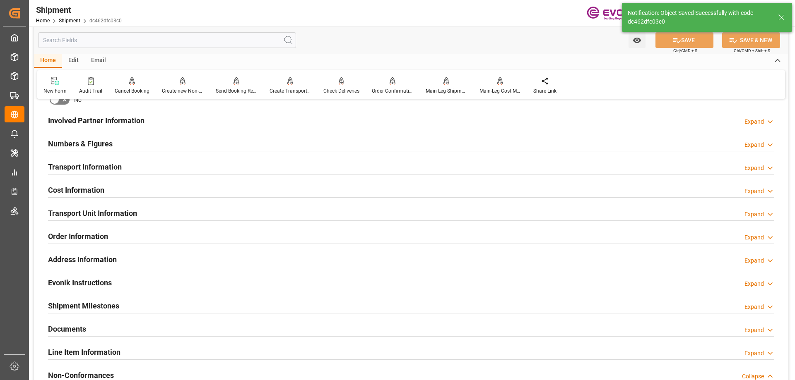
click at [104, 169] on h2 "Transport Information" at bounding box center [85, 166] width 74 height 11
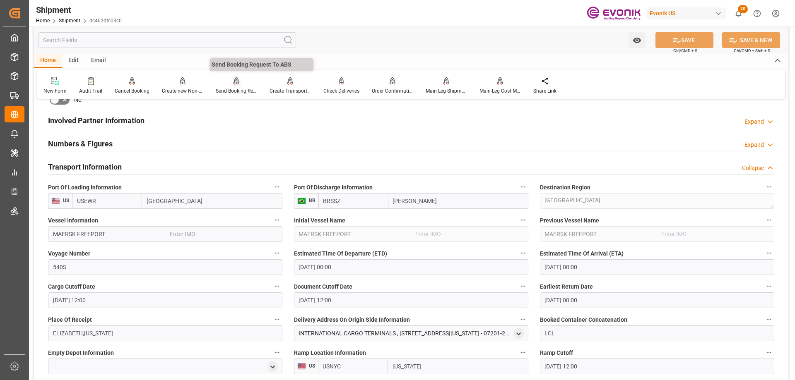
click at [231, 92] on div "Send Booking Request To ABS" at bounding box center [236, 90] width 41 height 7
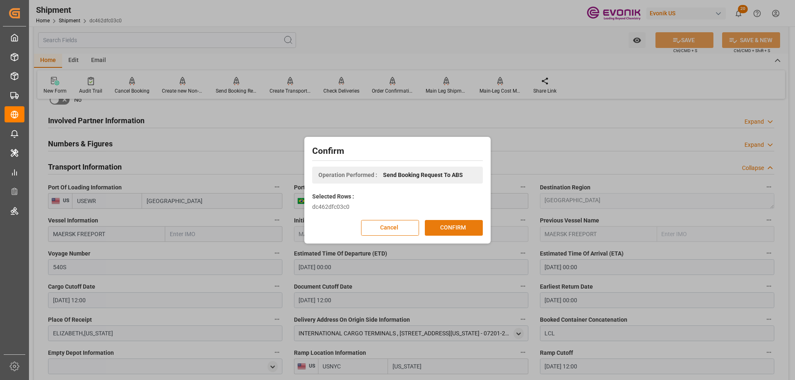
click at [468, 225] on button "CONFIRM" at bounding box center [454, 228] width 58 height 16
